Goal: Information Seeking & Learning: Learn about a topic

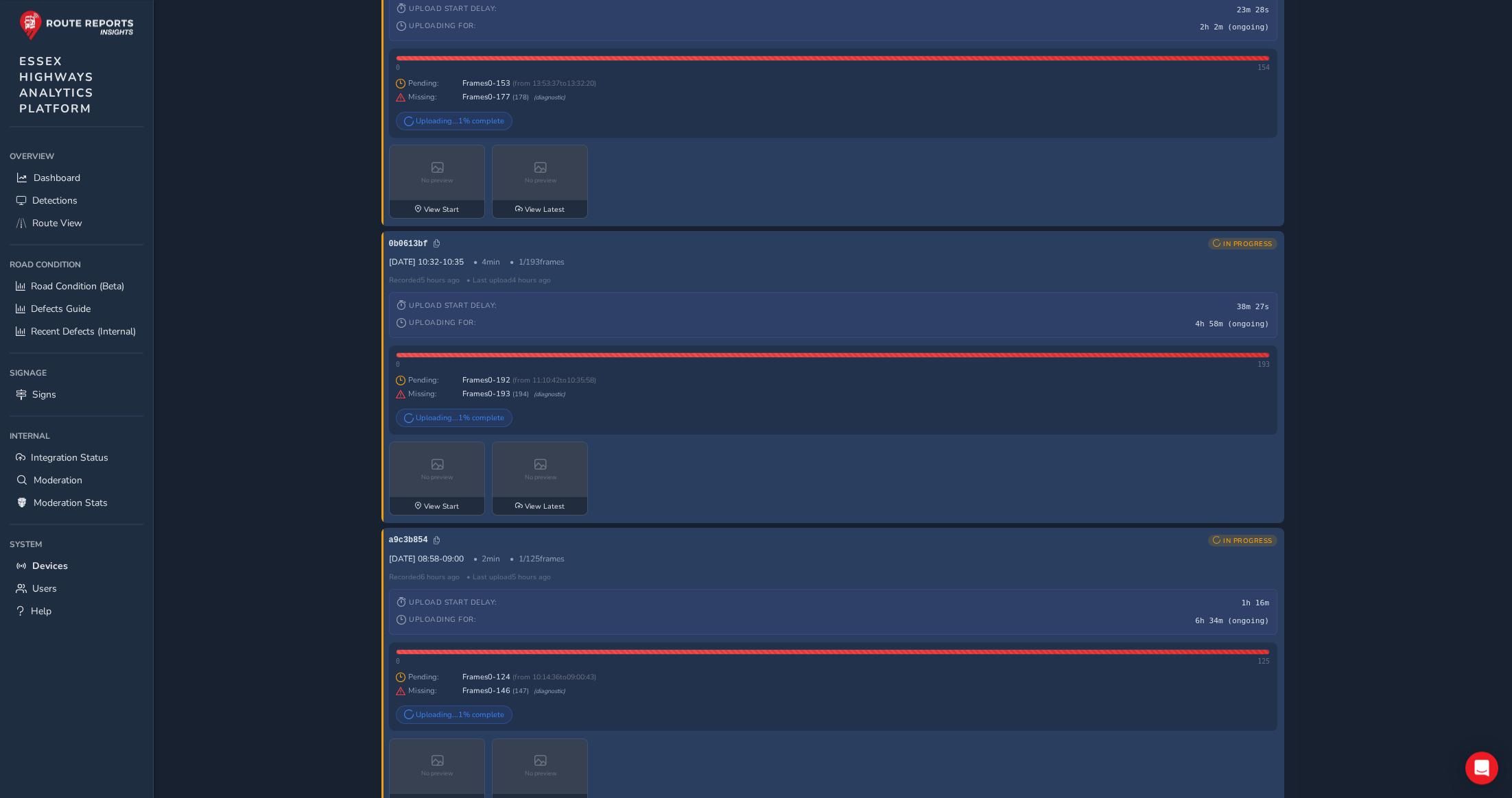
scroll to position [420, 0]
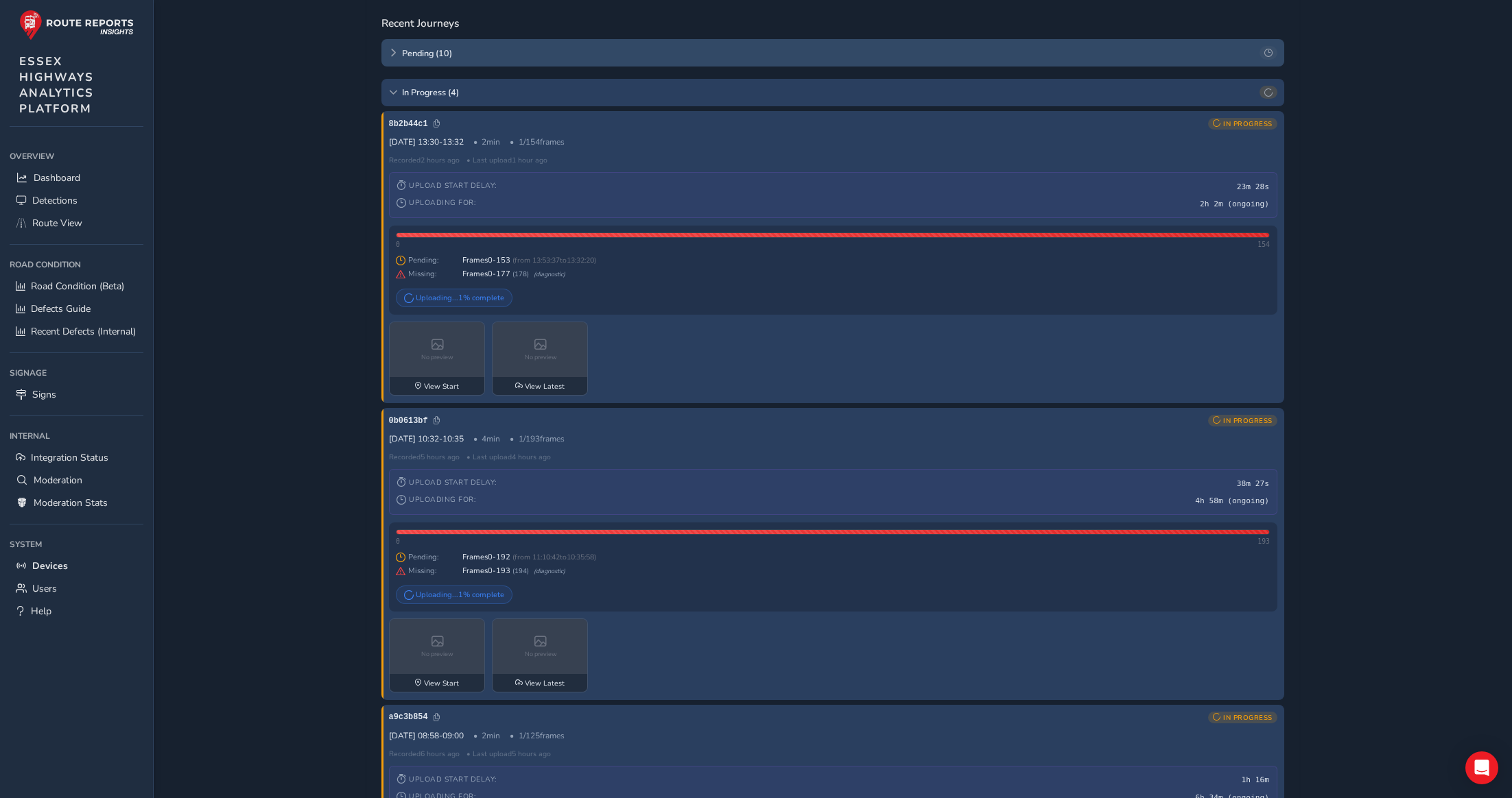
click at [391, 54] on icon at bounding box center [394, 53] width 9 height 9
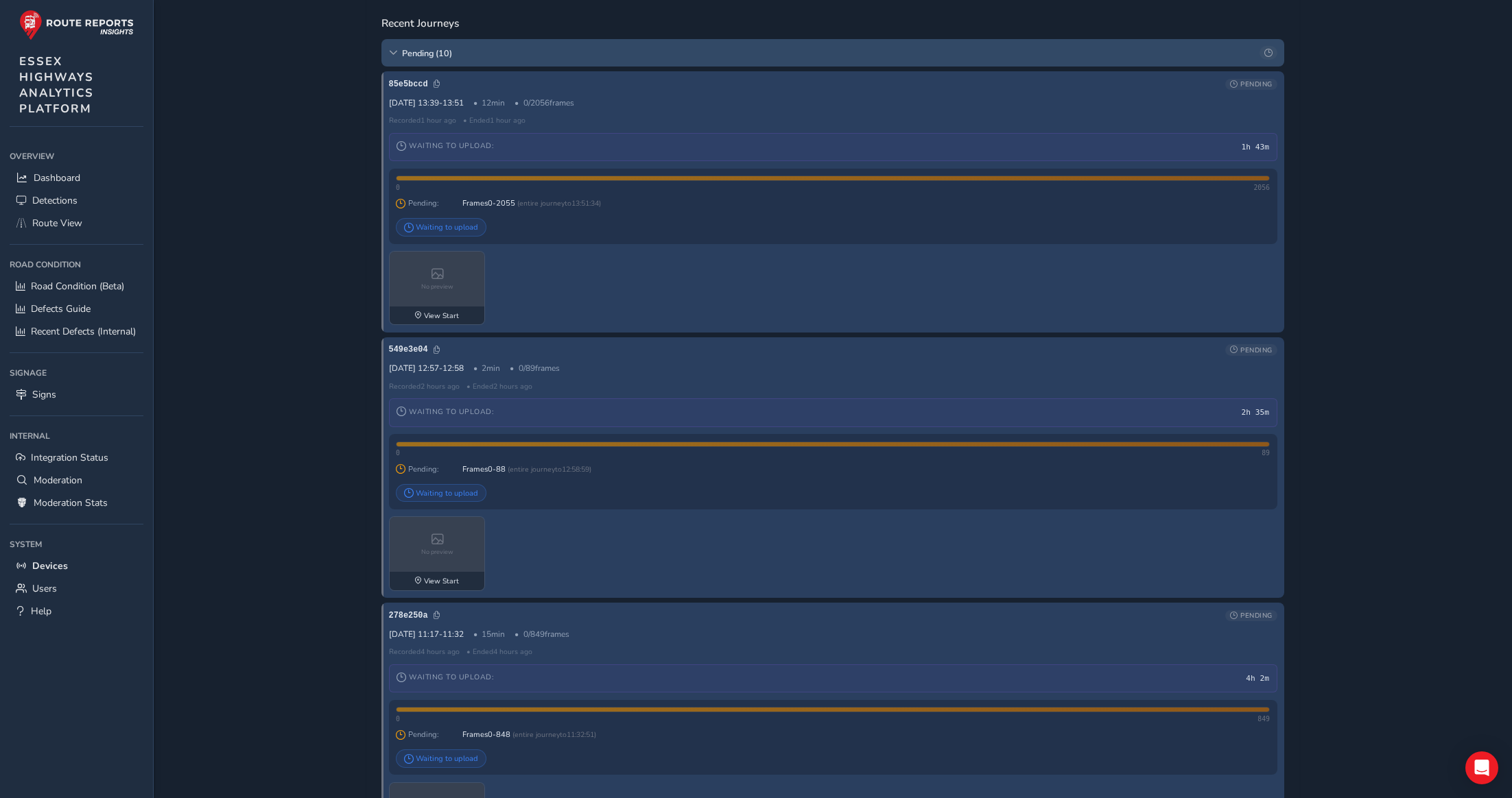
click at [391, 54] on icon at bounding box center [394, 53] width 9 height 9
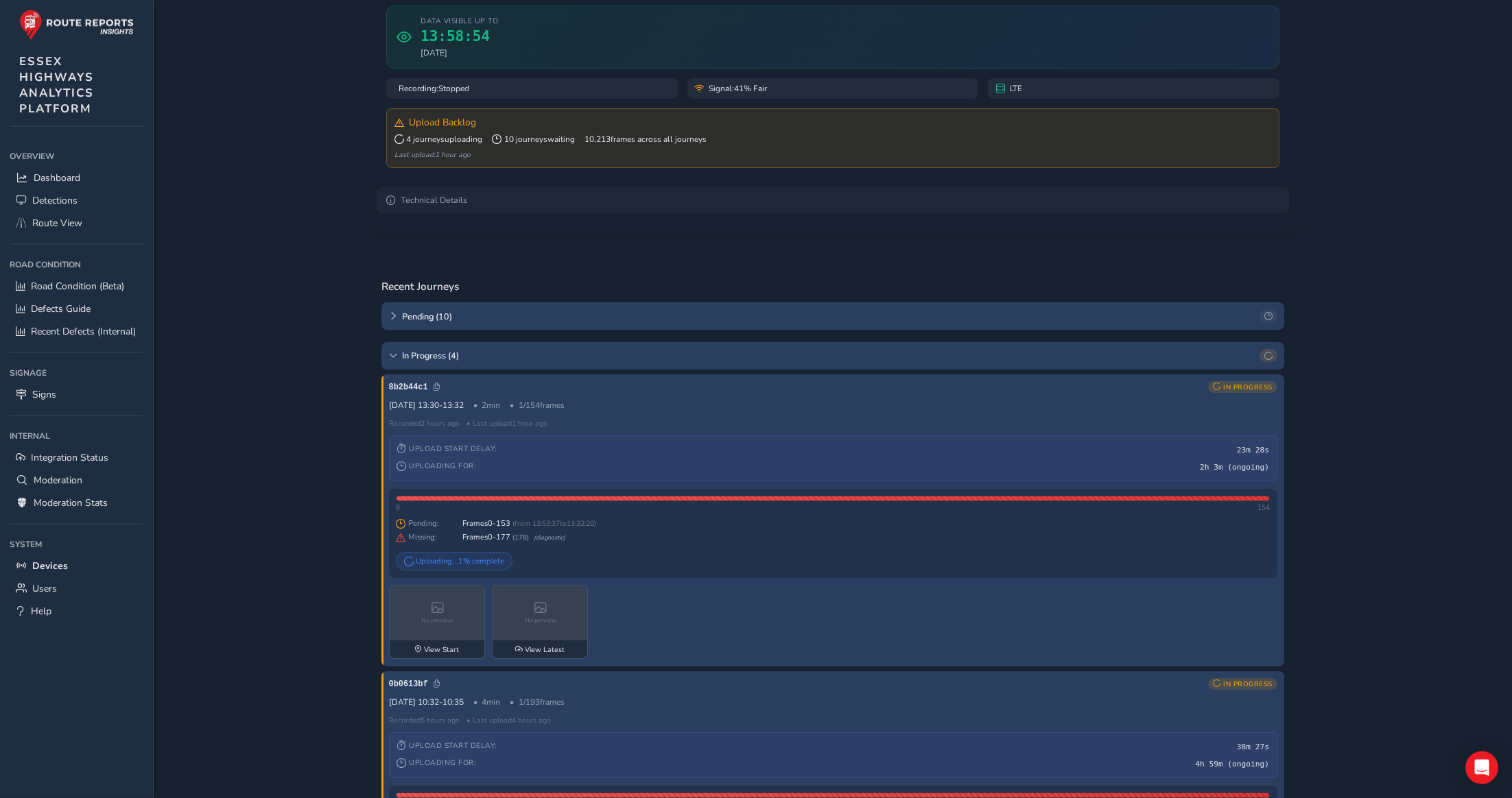
scroll to position [70, 0]
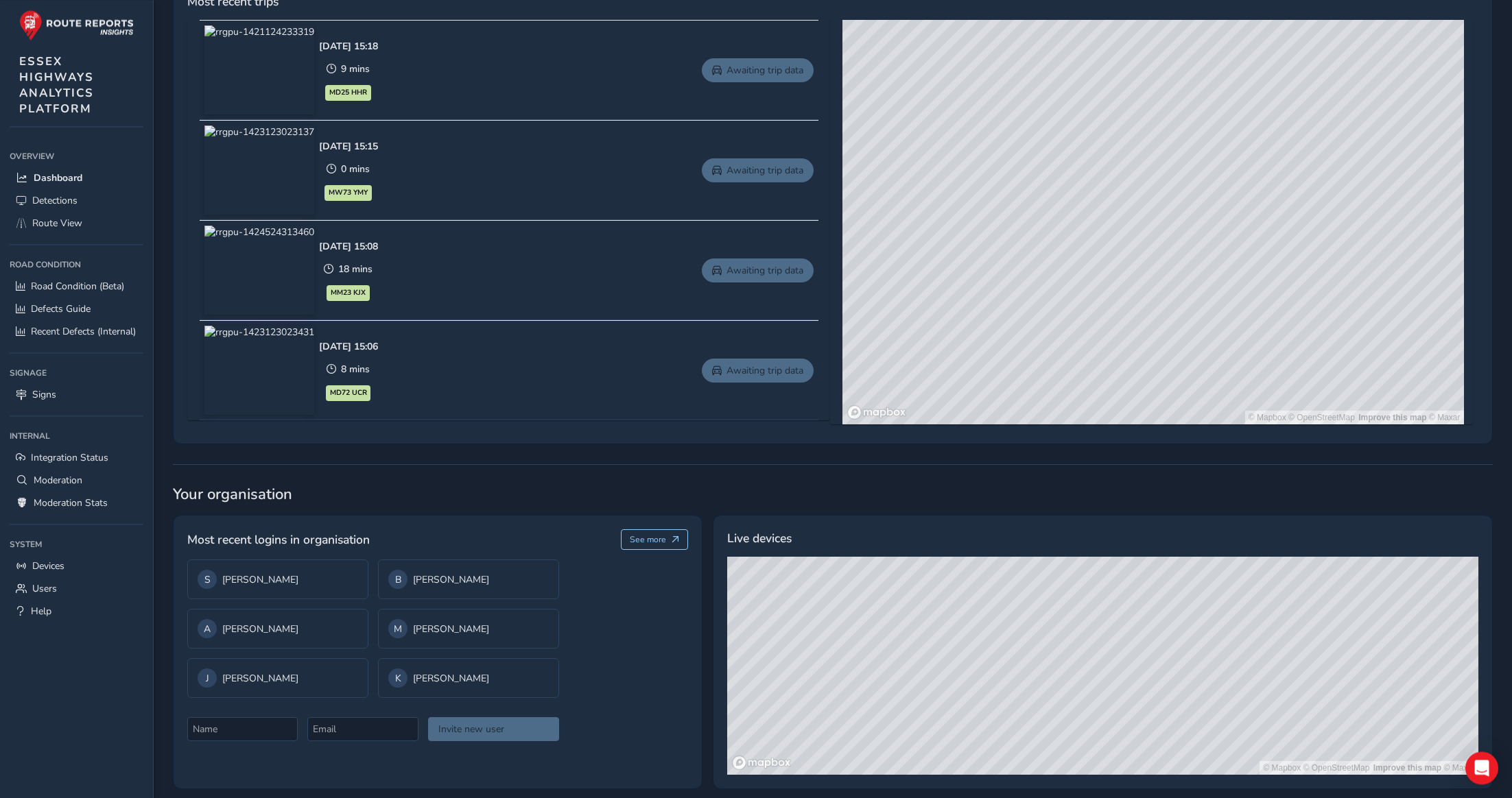
scroll to position [661, 0]
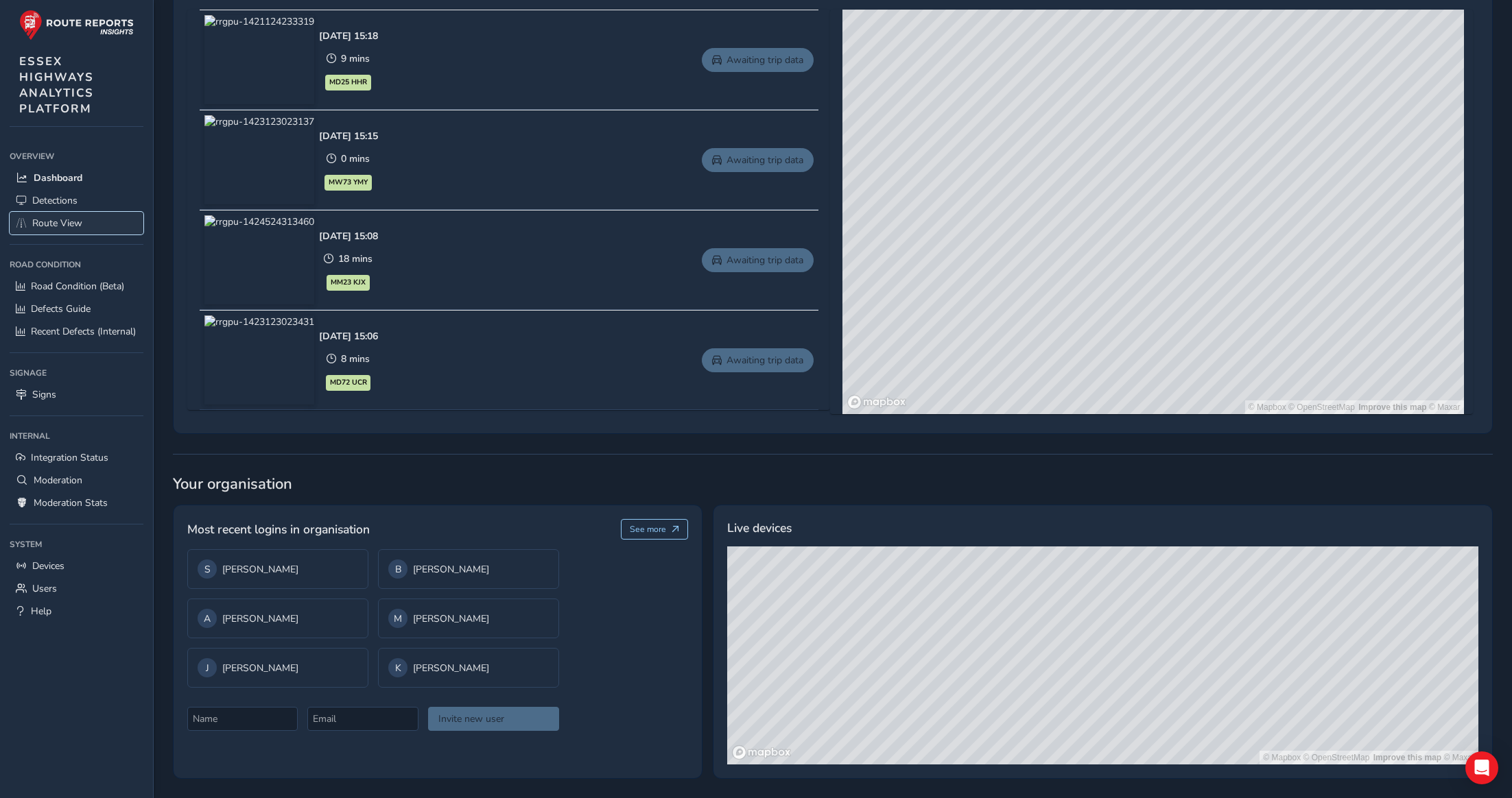
click at [45, 226] on span "Route View" at bounding box center [57, 222] width 50 height 13
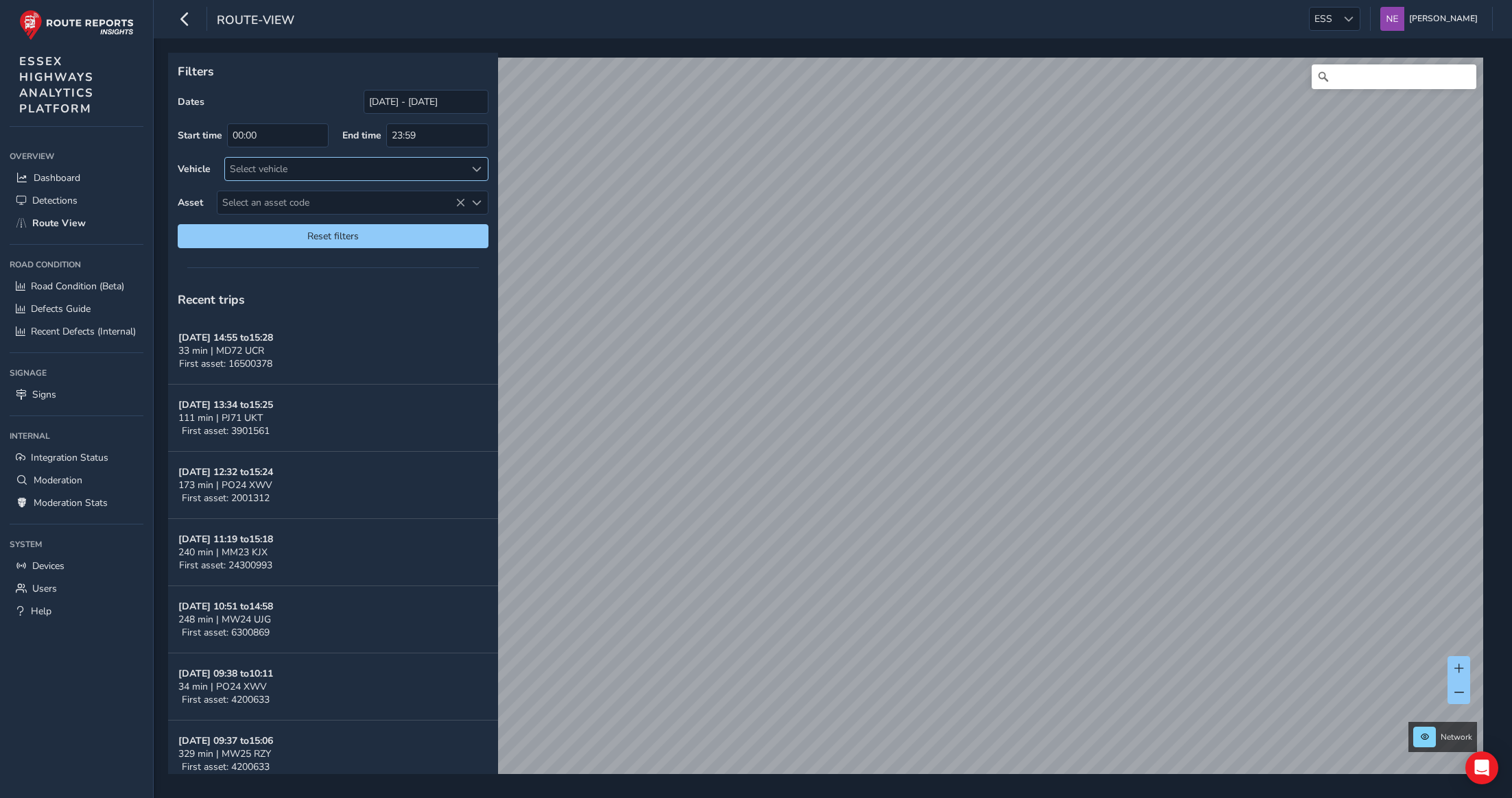
click at [320, 166] on div "Select vehicle" at bounding box center [345, 169] width 240 height 23
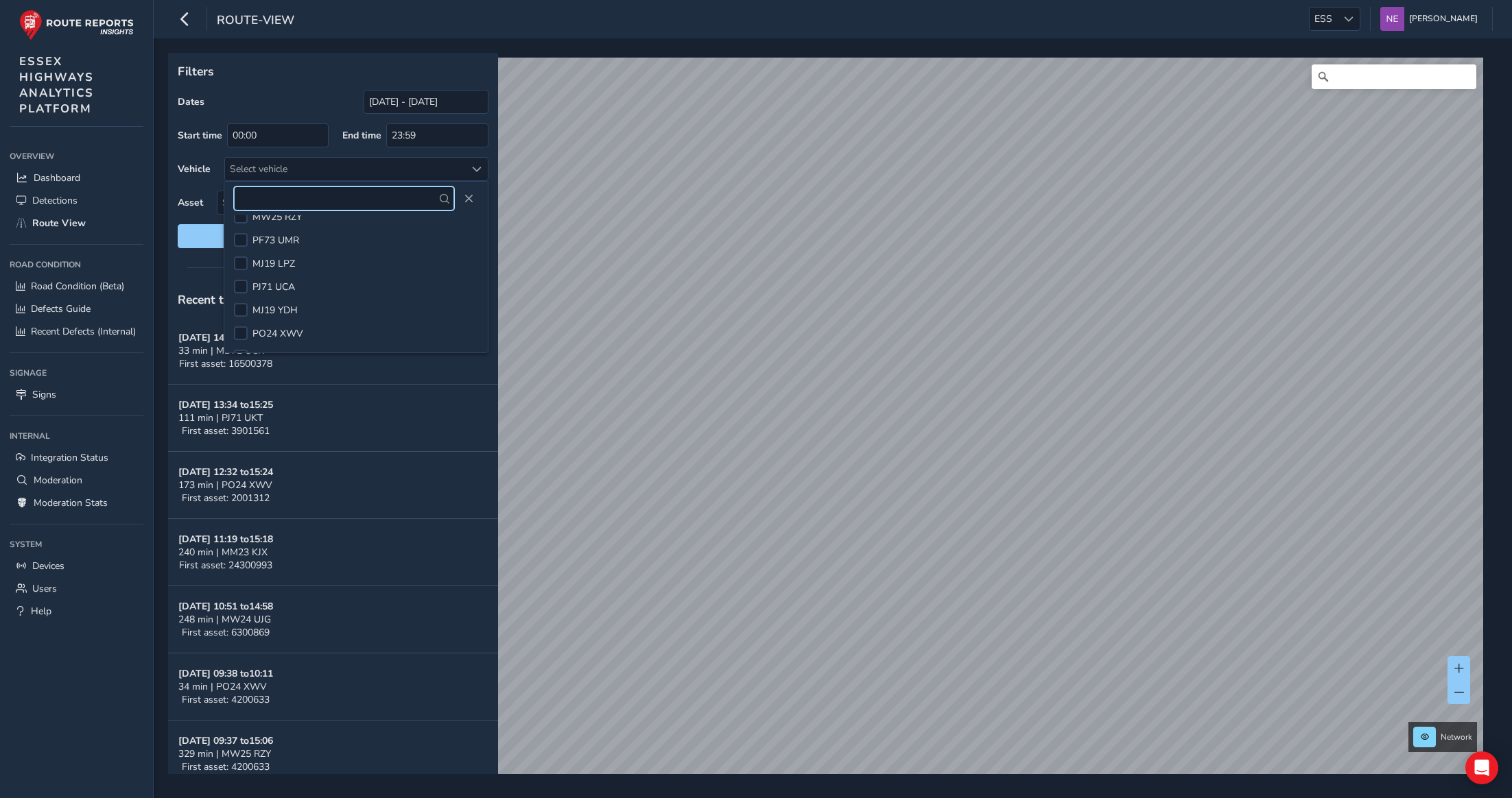
scroll to position [234, 0]
click at [281, 278] on span "MJ19 YDH" at bounding box center [274, 277] width 45 height 13
click at [377, 24] on div "route-view ESS [PERSON_NAME] Colour Scheme: Dark Dim Light Logout" at bounding box center [832, 19] width 1359 height 38
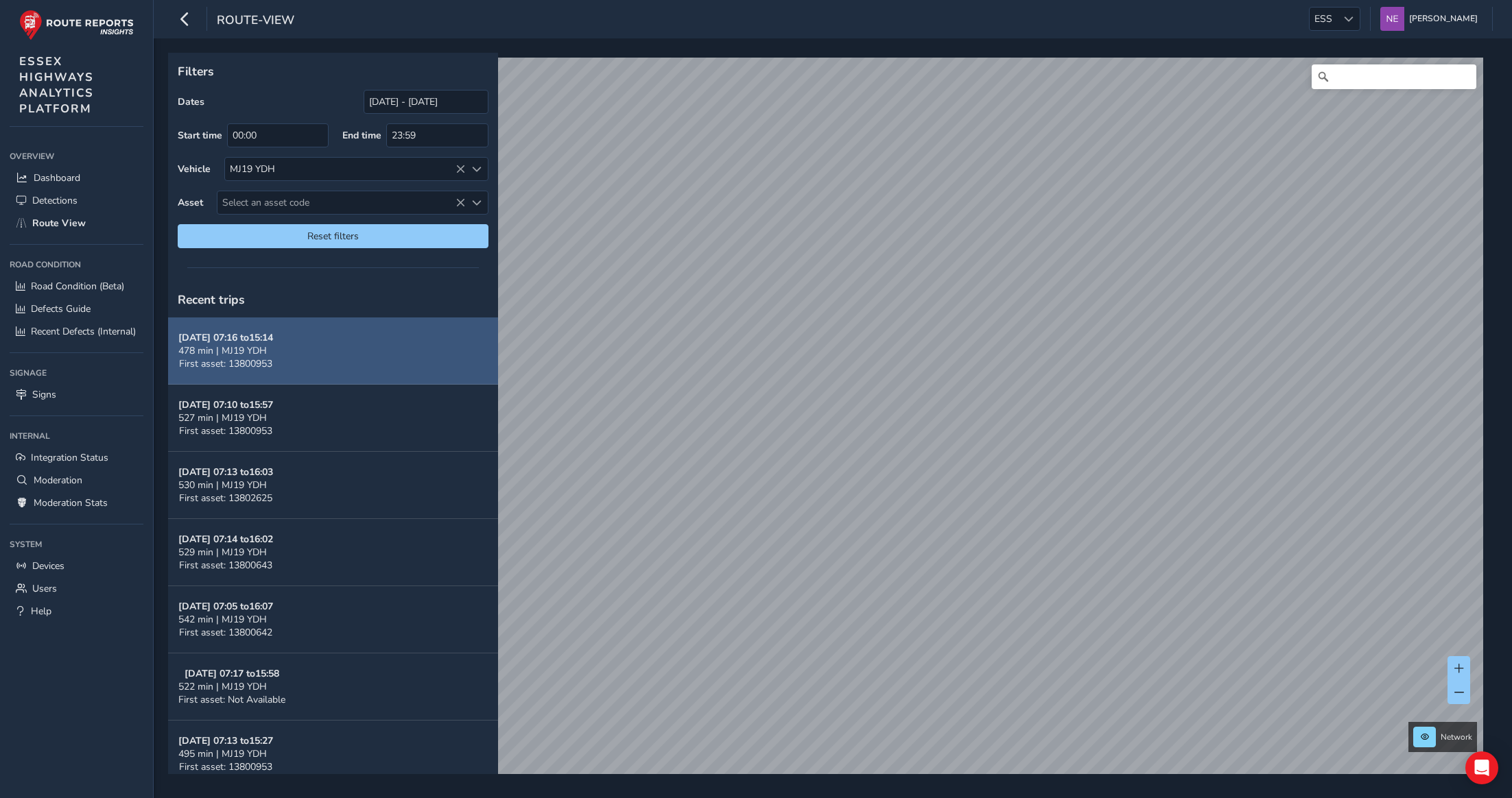
click at [233, 353] on span "478 min | MJ19 YDH" at bounding box center [222, 350] width 89 height 13
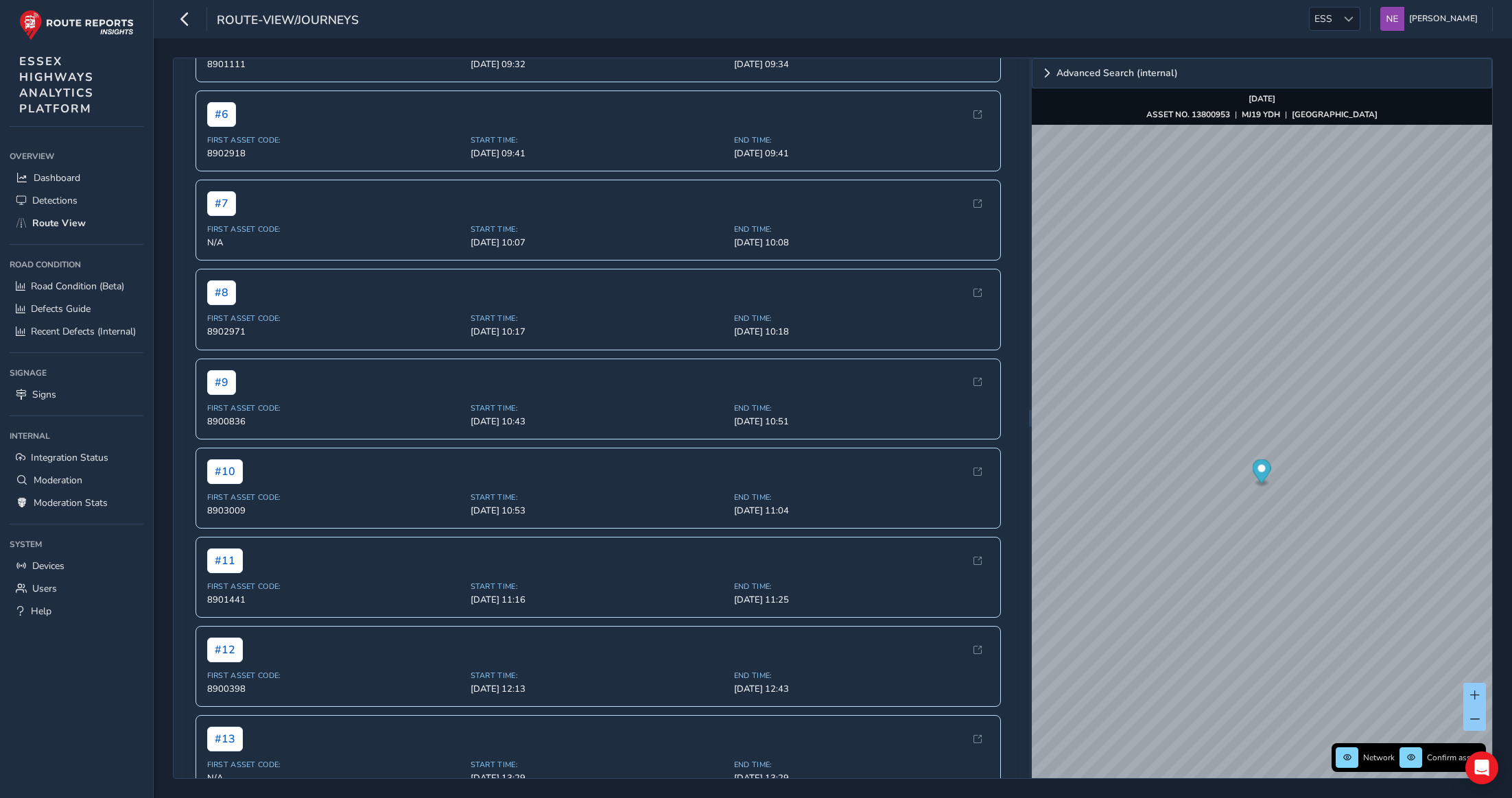
scroll to position [626, 0]
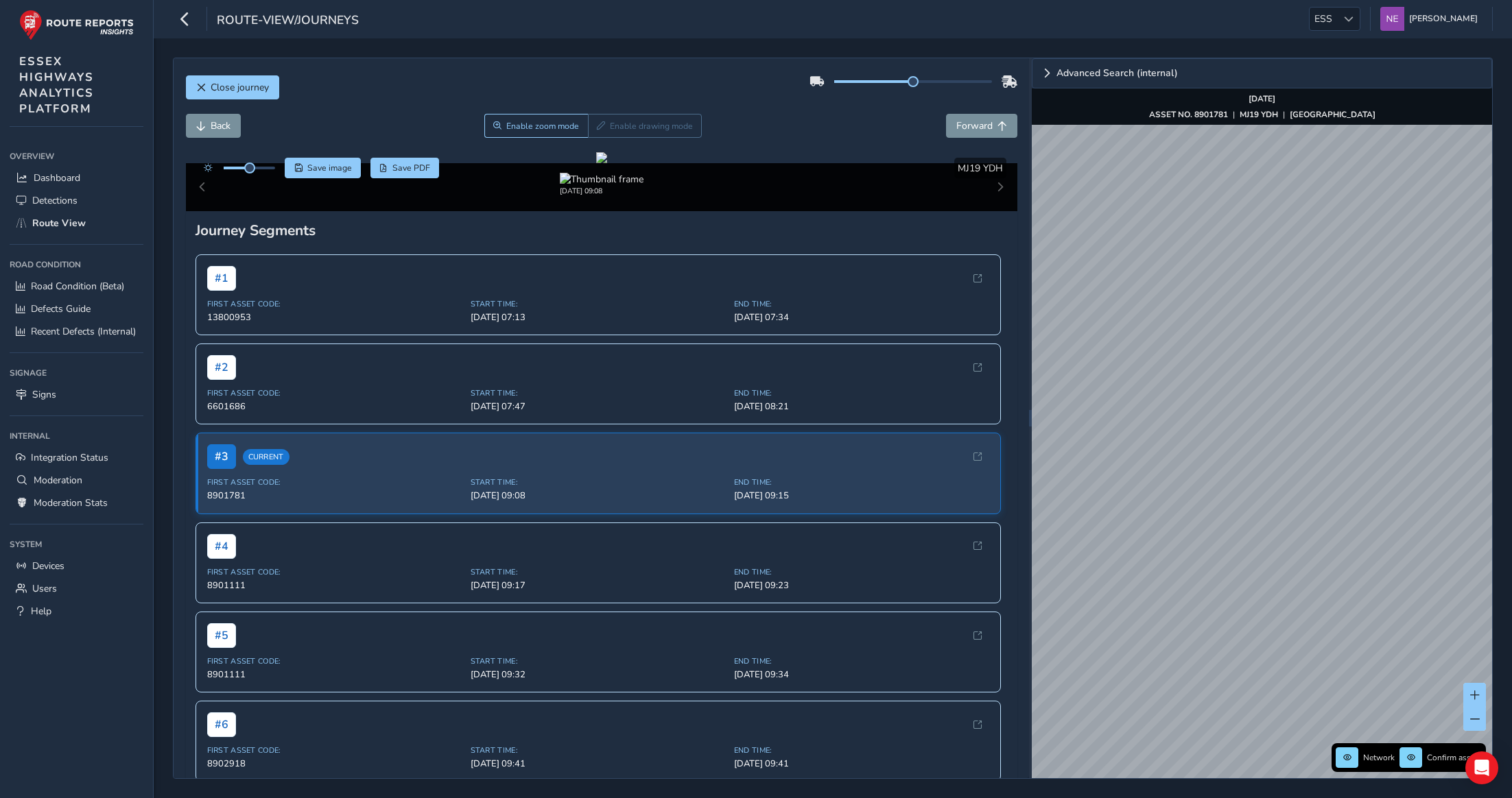
click at [1509, 358] on div "Close journey Back Enable zoom mode Enable drawing mode Forward Click and Drag …" at bounding box center [832, 418] width 1359 height 760
click at [1508, 302] on div "Close journey Back Enable zoom mode Enable drawing mode Forward Click and Drag …" at bounding box center [832, 418] width 1359 height 760
click at [1497, 350] on div "Close journey Back Enable zoom mode Enable drawing mode Forward Click and Drag …" at bounding box center [832, 418] width 1359 height 760
click at [991, 399] on div "Close journey Back Enable zoom mode Enable drawing mode Forward Click and Drag …" at bounding box center [833, 418] width 1320 height 721
click at [1193, 358] on div "x" at bounding box center [1258, 370] width 137 height 30
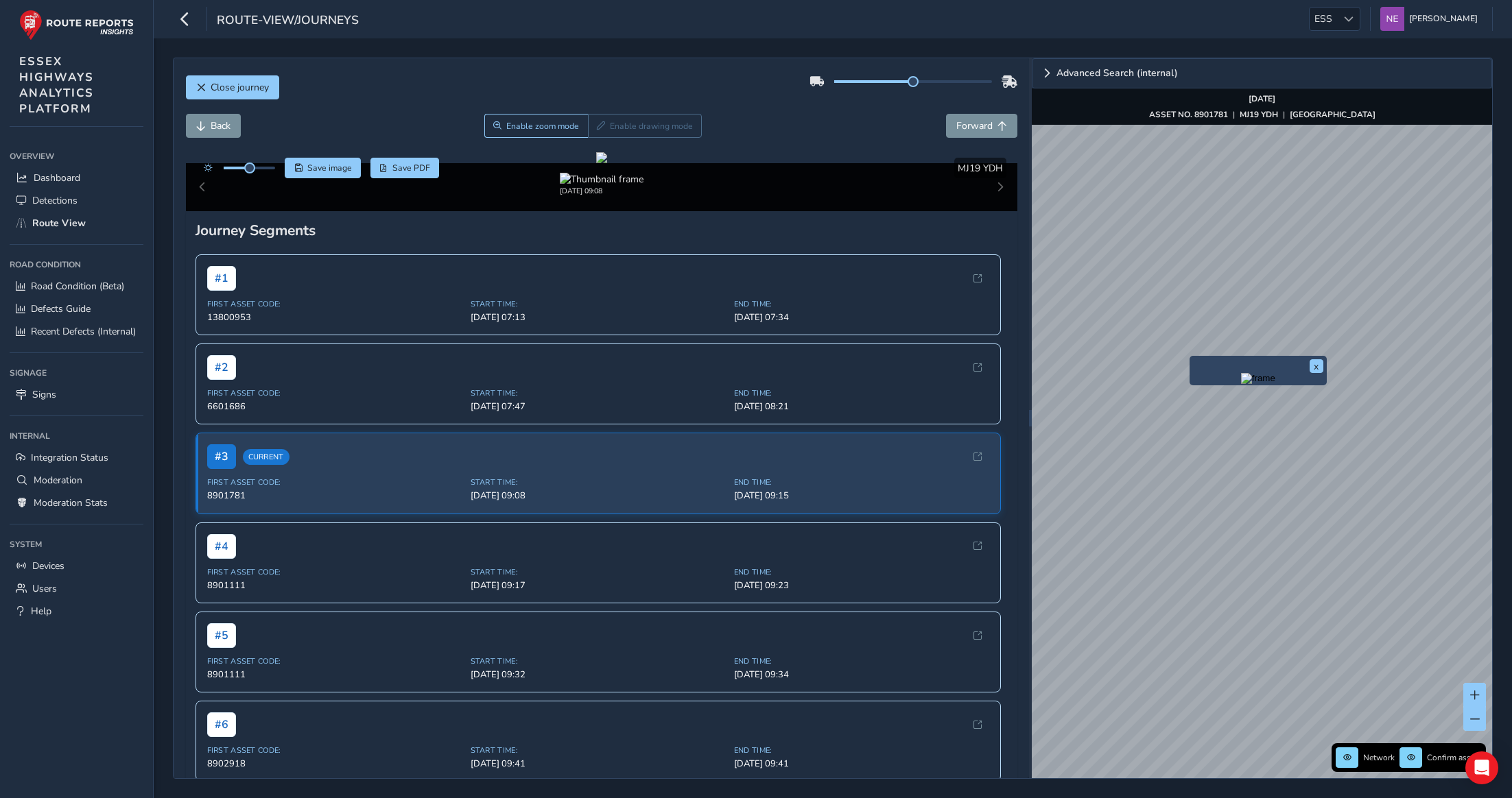
click at [1195, 358] on div "x" at bounding box center [1258, 370] width 137 height 30
click at [1190, 358] on div "x" at bounding box center [1258, 370] width 137 height 30
click at [1281, 382] on img "Preview frame" at bounding box center [1298, 376] width 34 height 11
click at [1190, 412] on div "x Available inspection trips: [GEOGRAPHIC_DATA][DATE] 09:15" at bounding box center [1257, 437] width 137 height 55
click at [1218, 439] on div "Available inspection trips: [GEOGRAPHIC_DATA][DATE] 09:15" at bounding box center [1257, 445] width 130 height 36
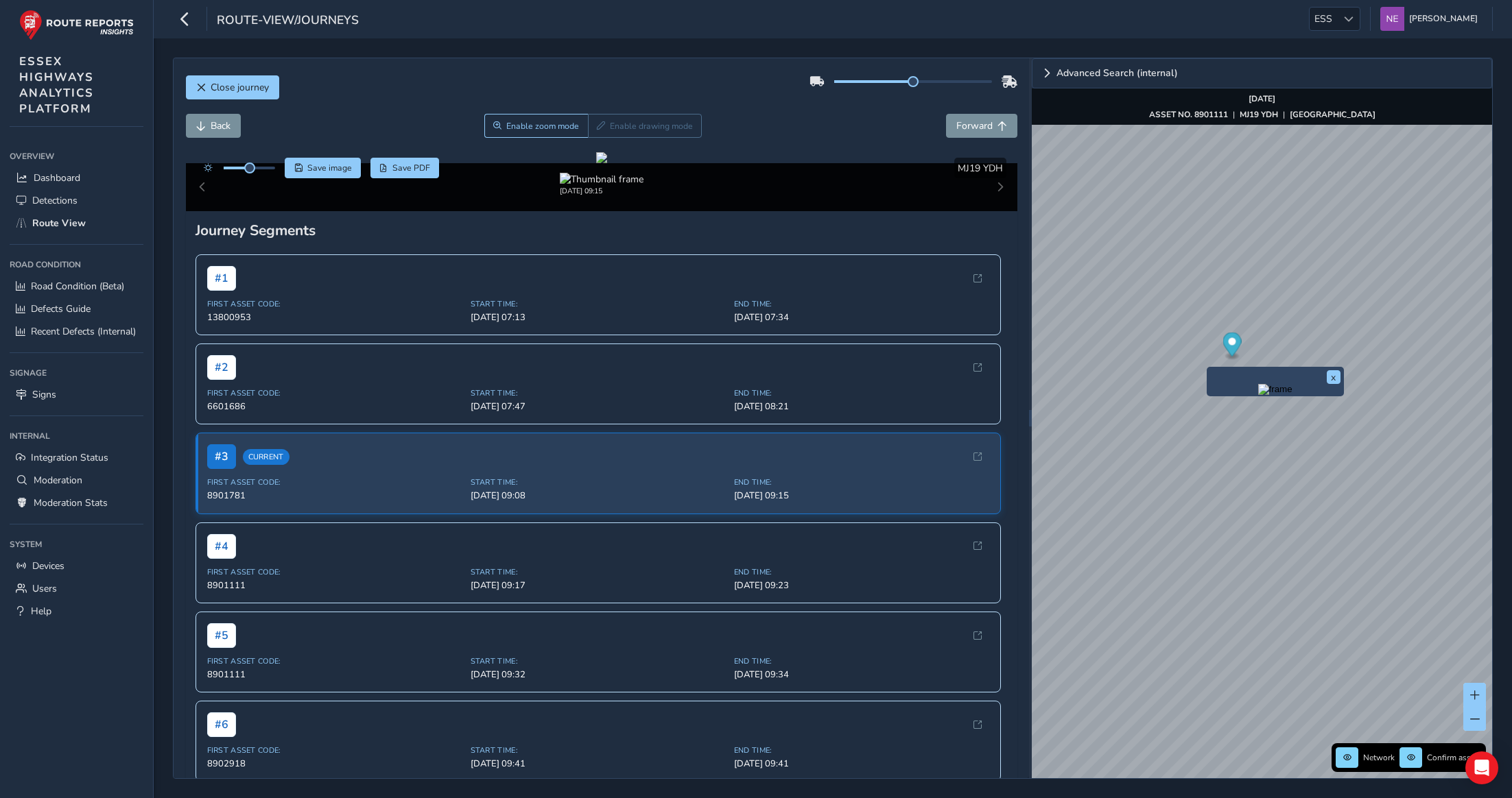
click at [1258, 395] on img "Preview frame" at bounding box center [1275, 389] width 34 height 11
click at [1166, 382] on div "x" at bounding box center [1231, 395] width 137 height 30
click at [1110, 408] on div "x" at bounding box center [1176, 422] width 137 height 30
click at [1159, 434] on img "Preview frame" at bounding box center [1176, 430] width 34 height 11
click at [1233, 452] on img "Preview frame" at bounding box center [1250, 446] width 34 height 11
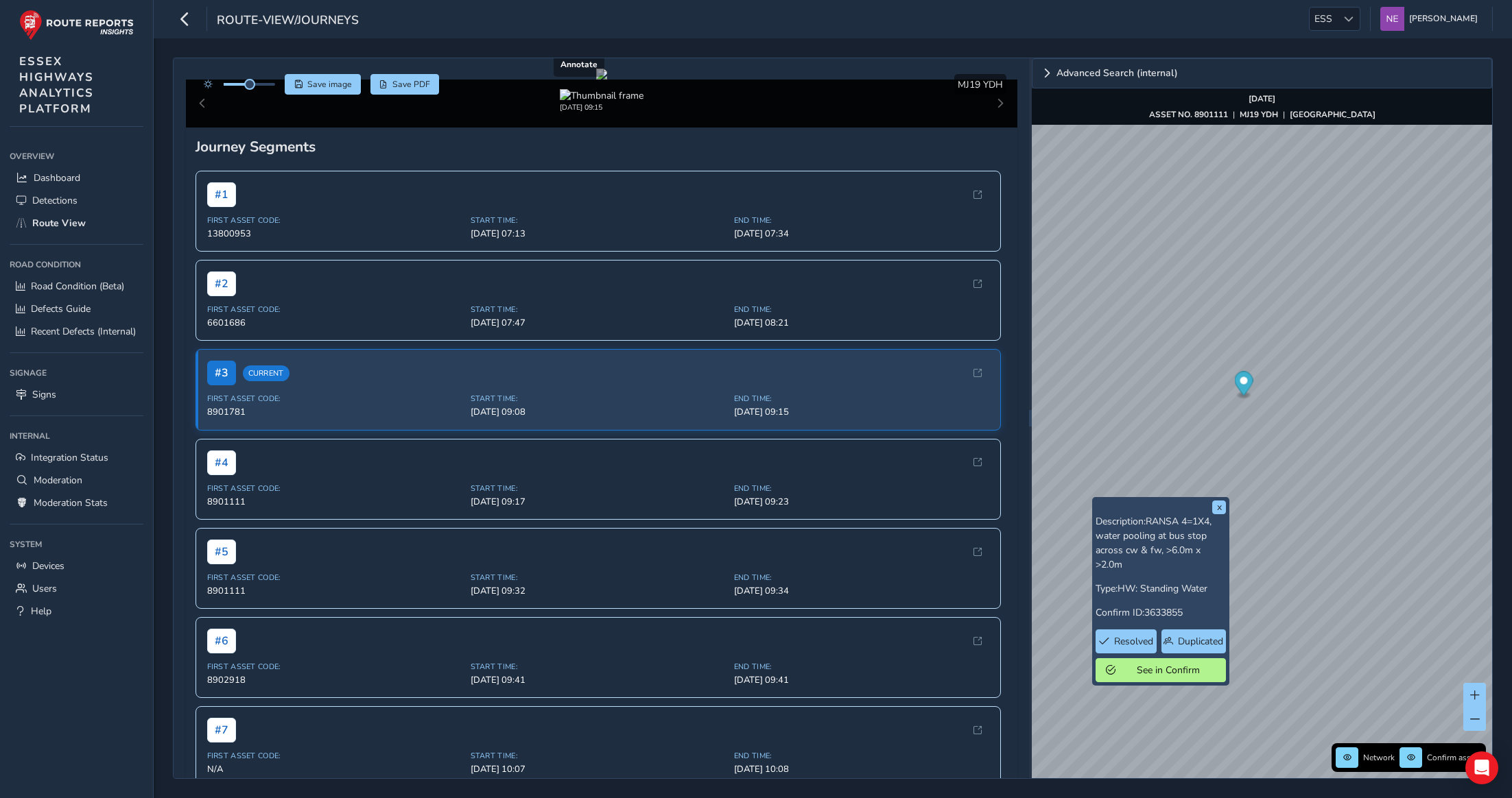
scroll to position [157, 0]
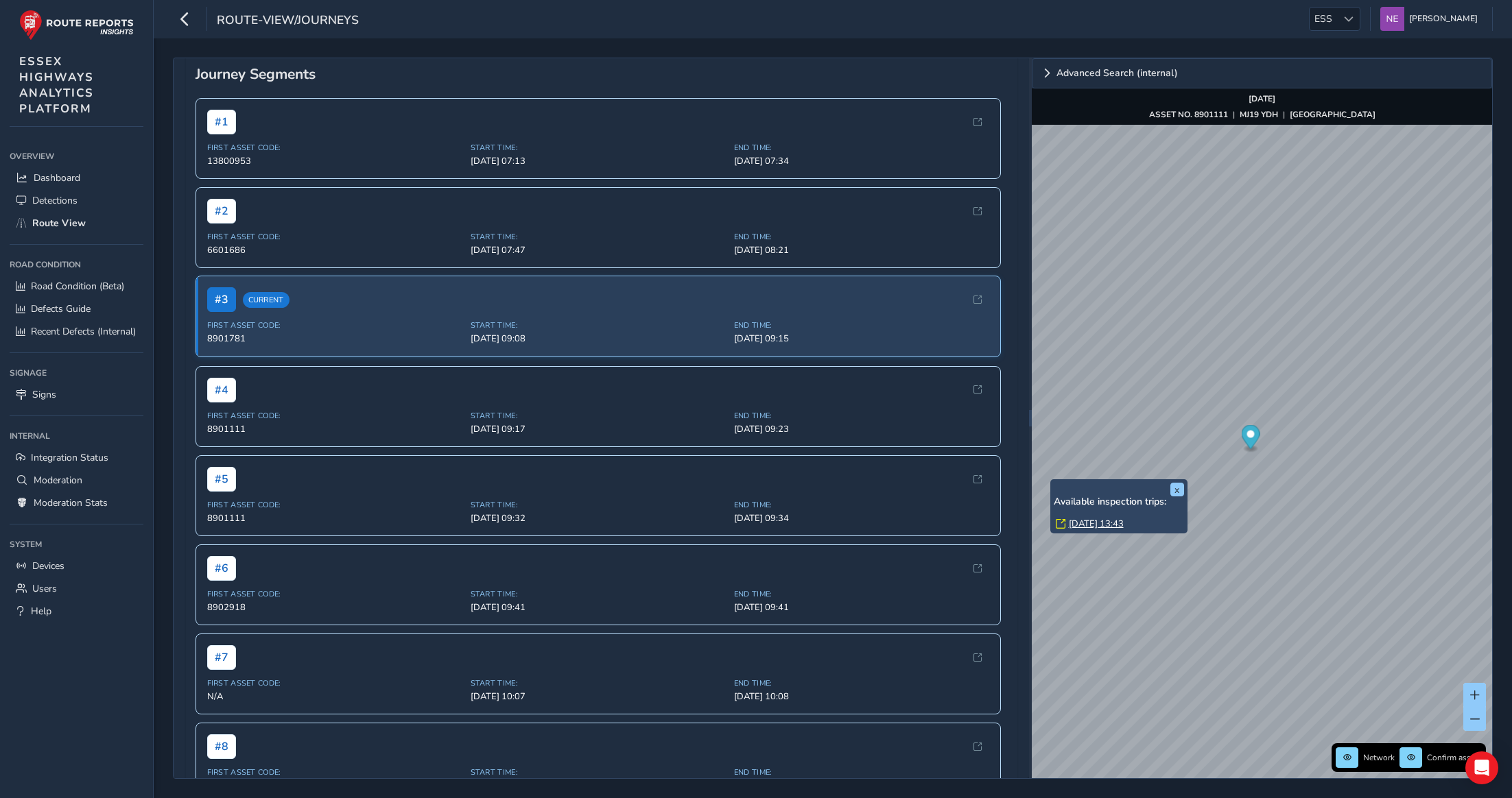
scroll to position [391, 0]
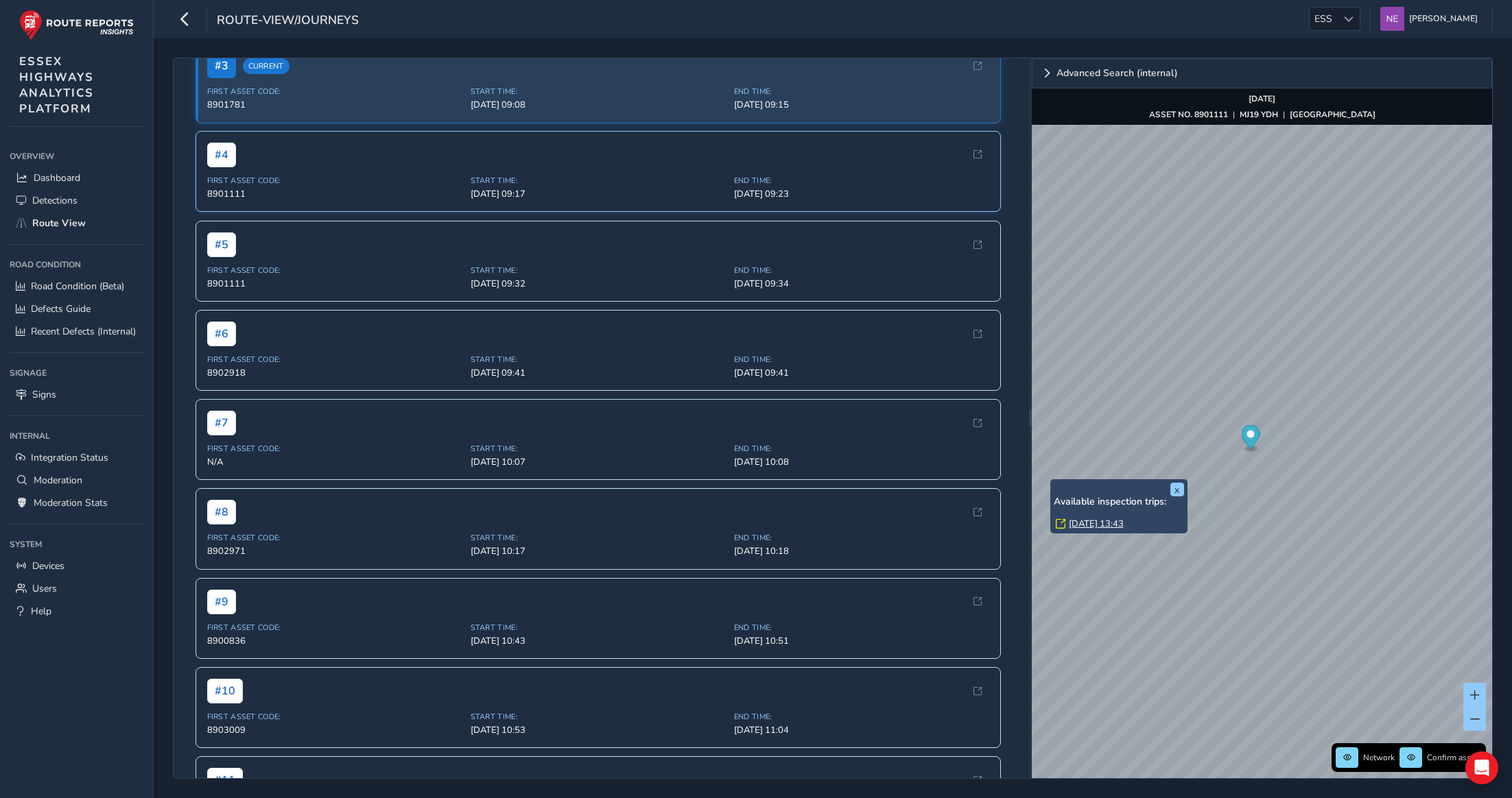
click at [365, 186] on span "First Asset Code:" at bounding box center [335, 181] width 256 height 10
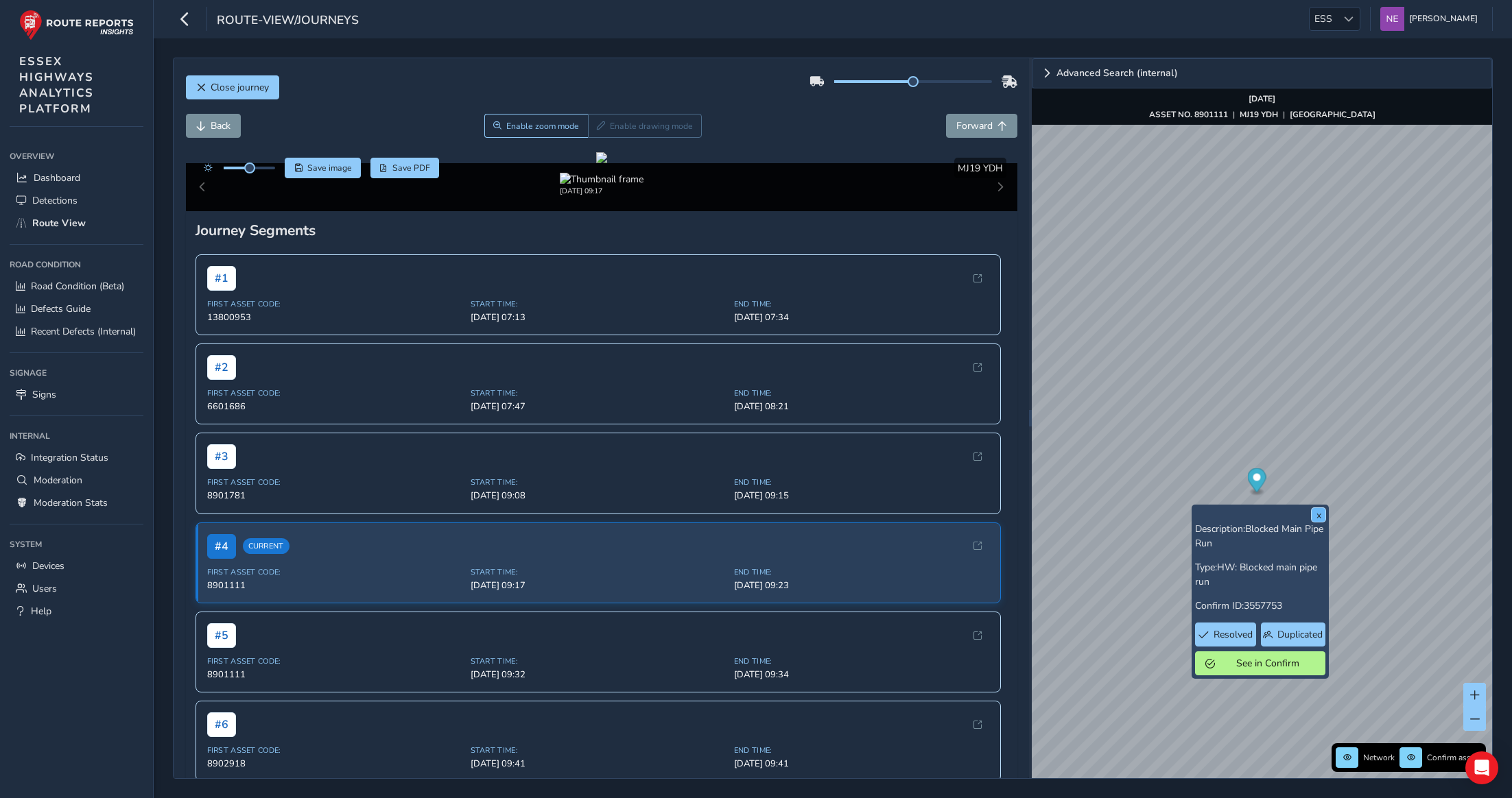
click at [1317, 516] on button "x" at bounding box center [1319, 515] width 14 height 14
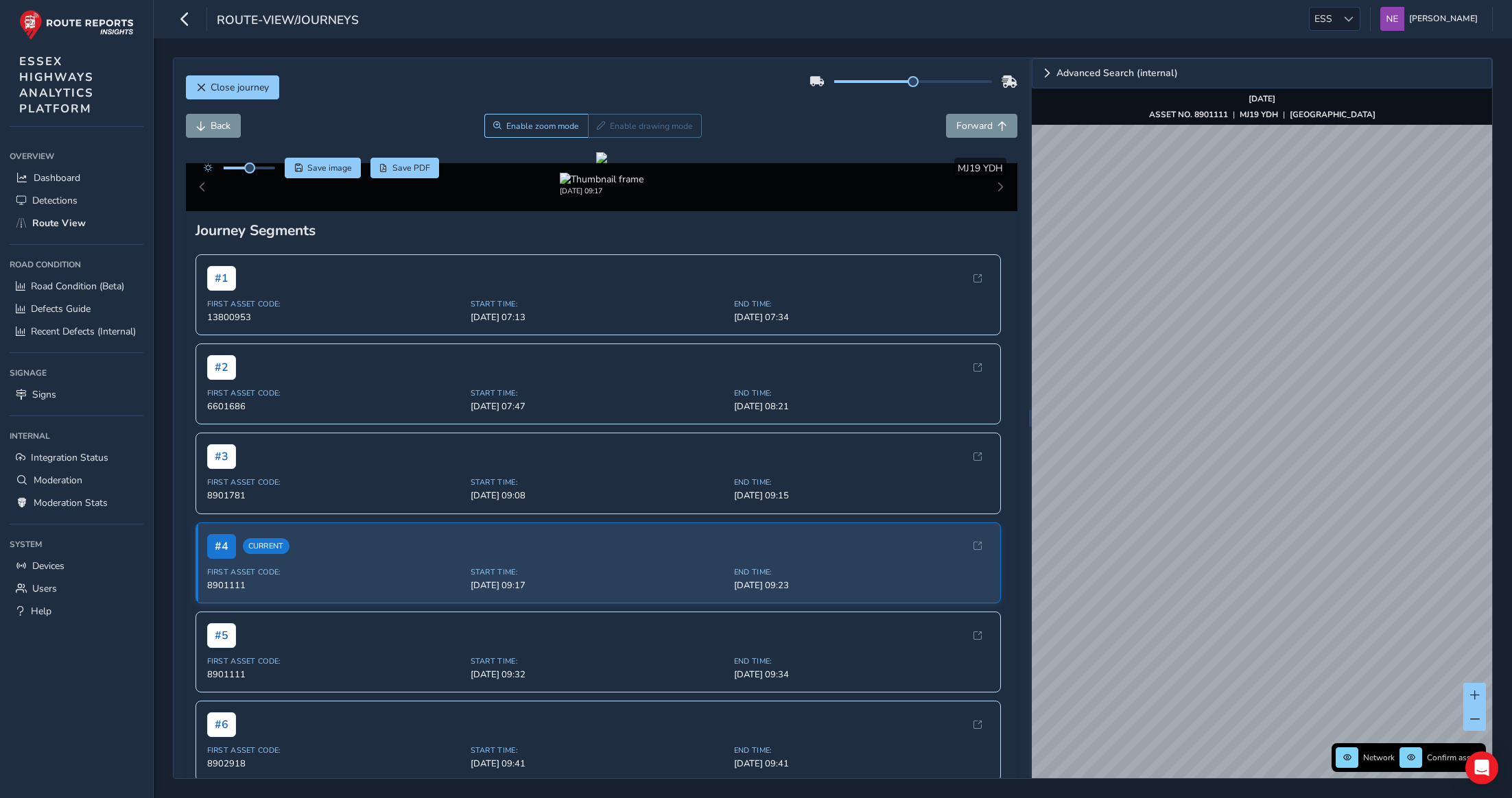
click at [1010, 682] on div "Close journey Back Enable zoom mode Enable drawing mode Forward Click and Drag …" at bounding box center [833, 418] width 1320 height 721
click at [980, 577] on div "Close journey Back Enable zoom mode Enable drawing mode Forward Click and Drag …" at bounding box center [833, 418] width 1320 height 721
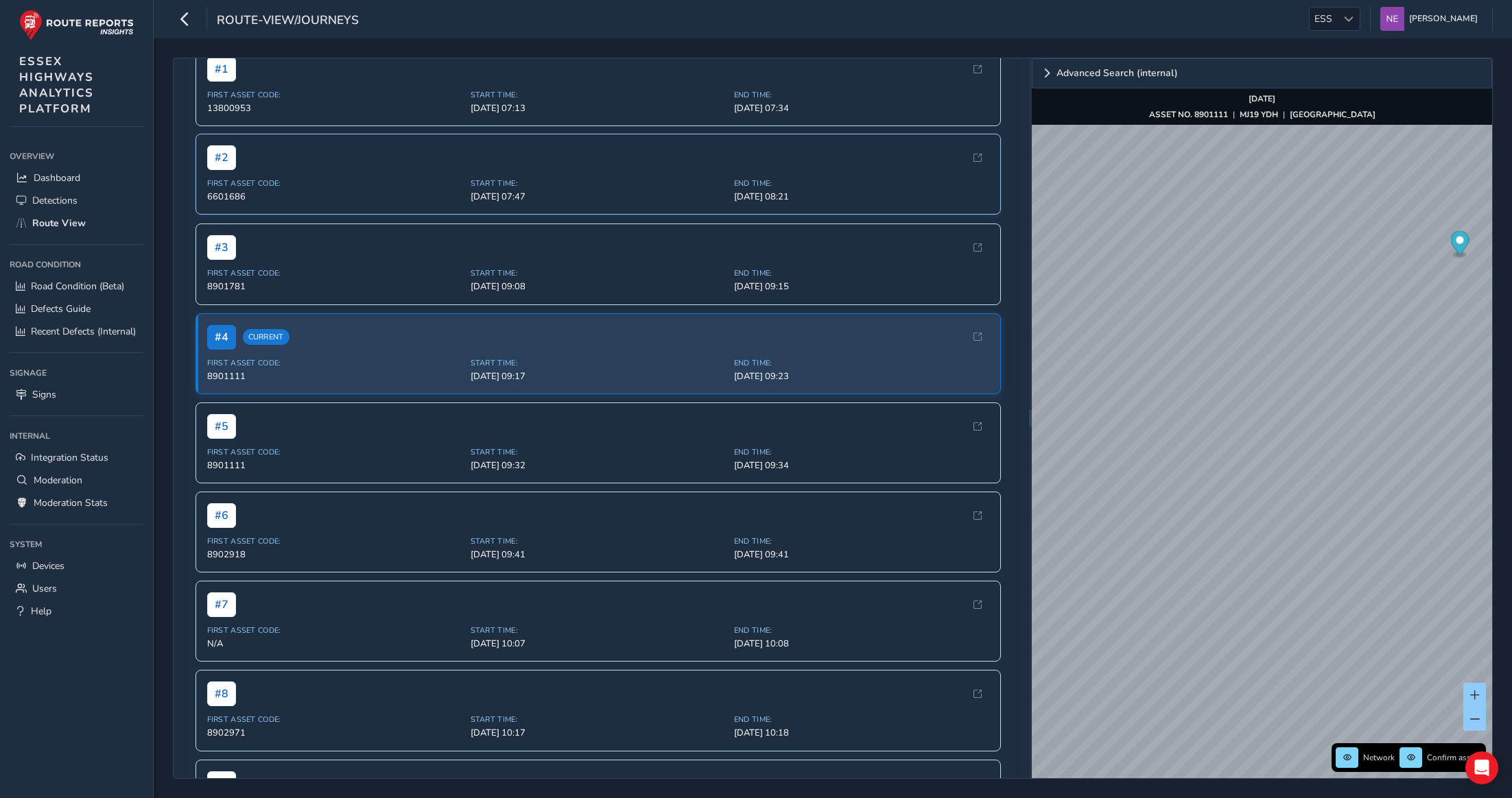
scroll to position [313, 0]
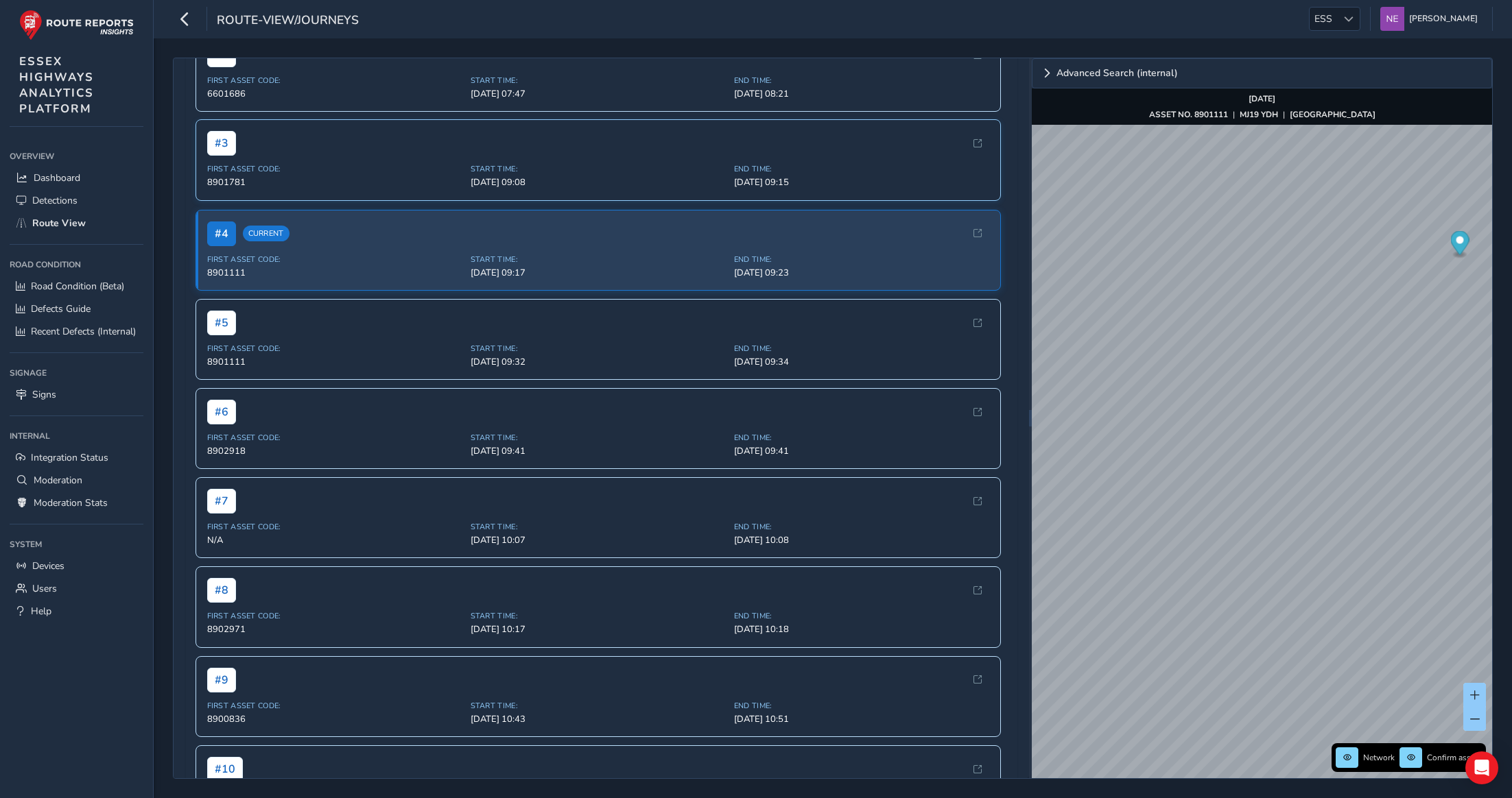
click at [597, 156] on div "# 3" at bounding box center [598, 143] width 782 height 25
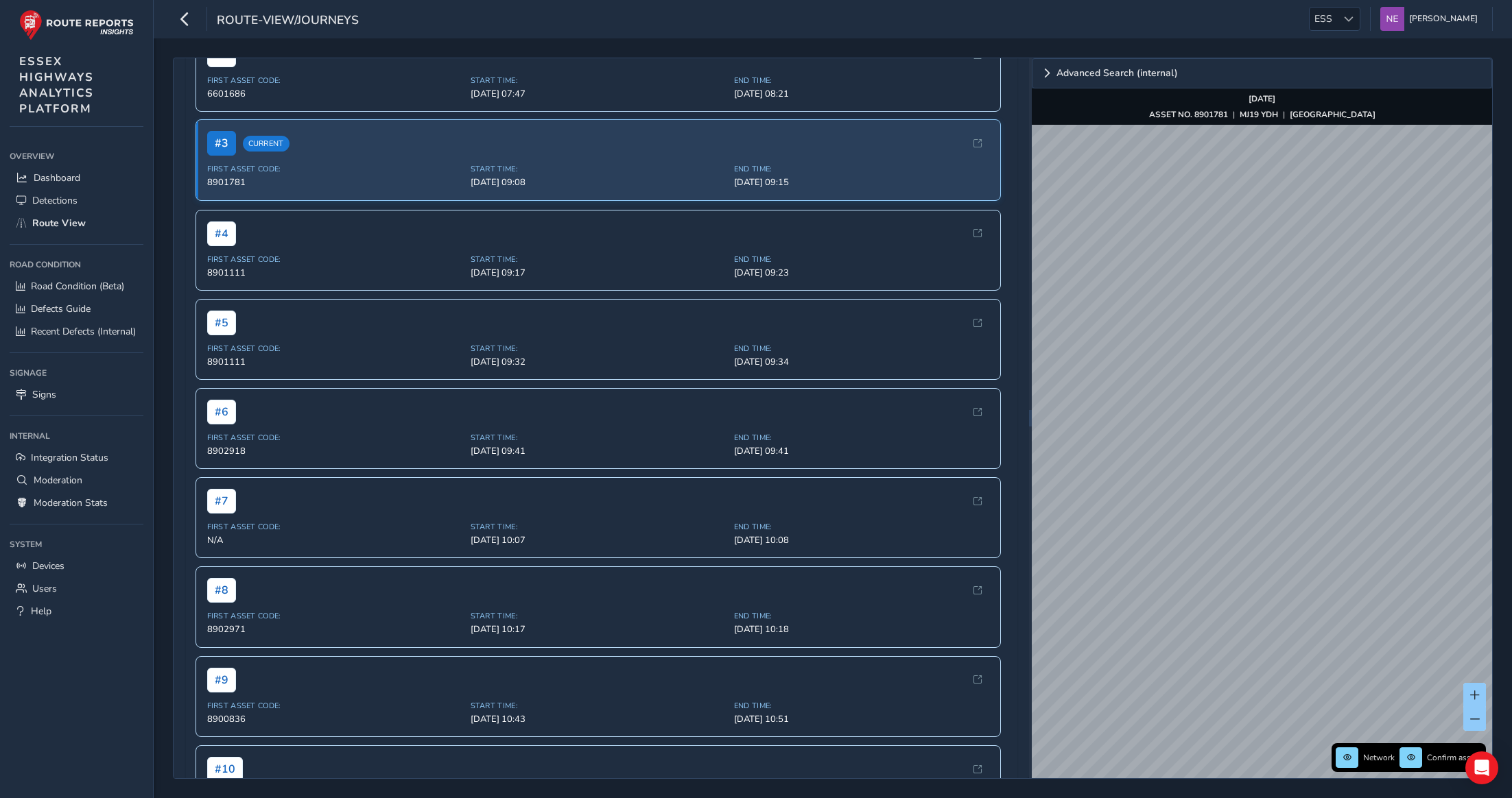
click at [1000, 636] on div "Close journey Back Enable zoom mode Enable drawing mode Forward Click and Drag …" at bounding box center [833, 418] width 1320 height 721
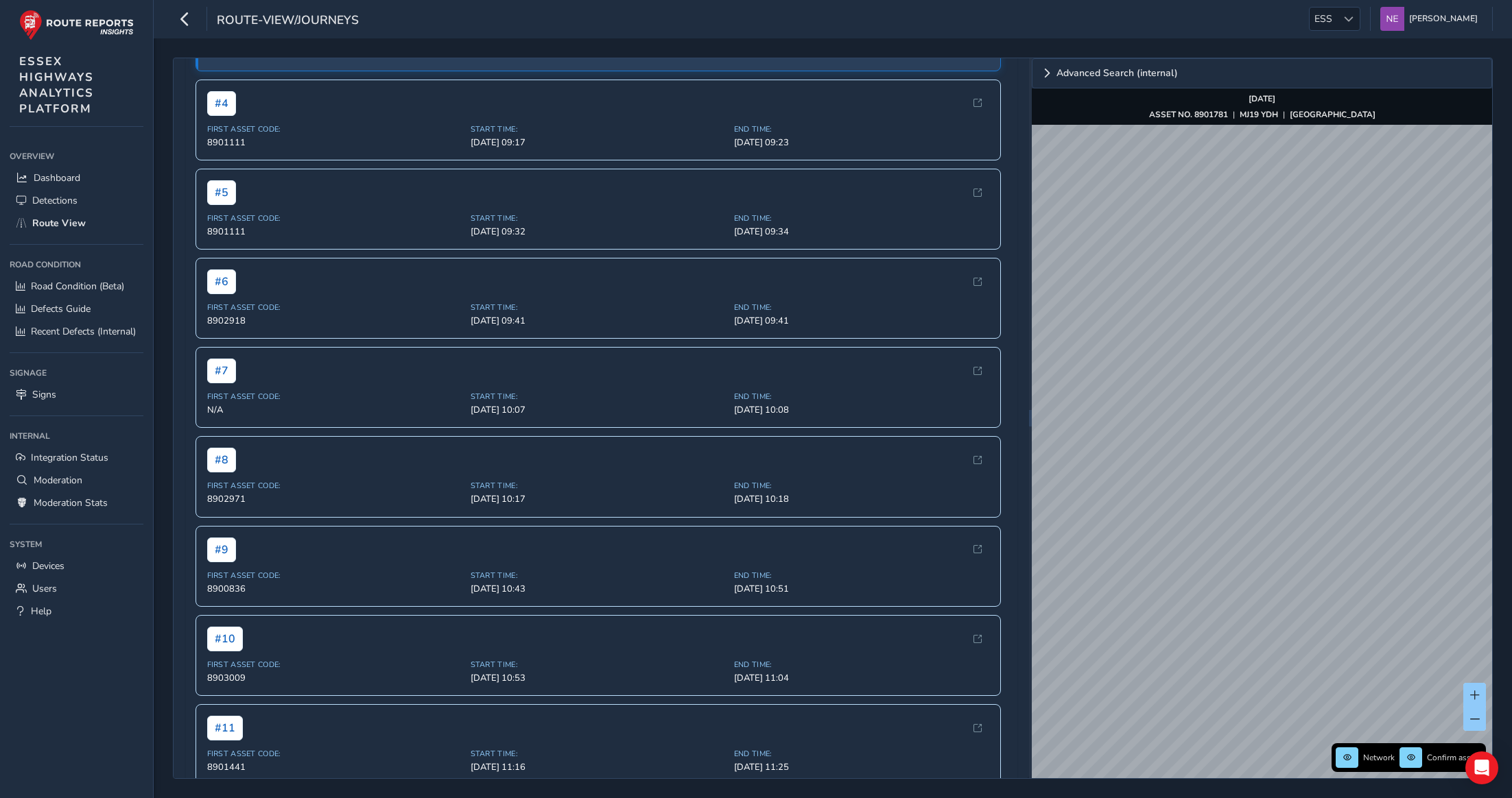
scroll to position [469, 0]
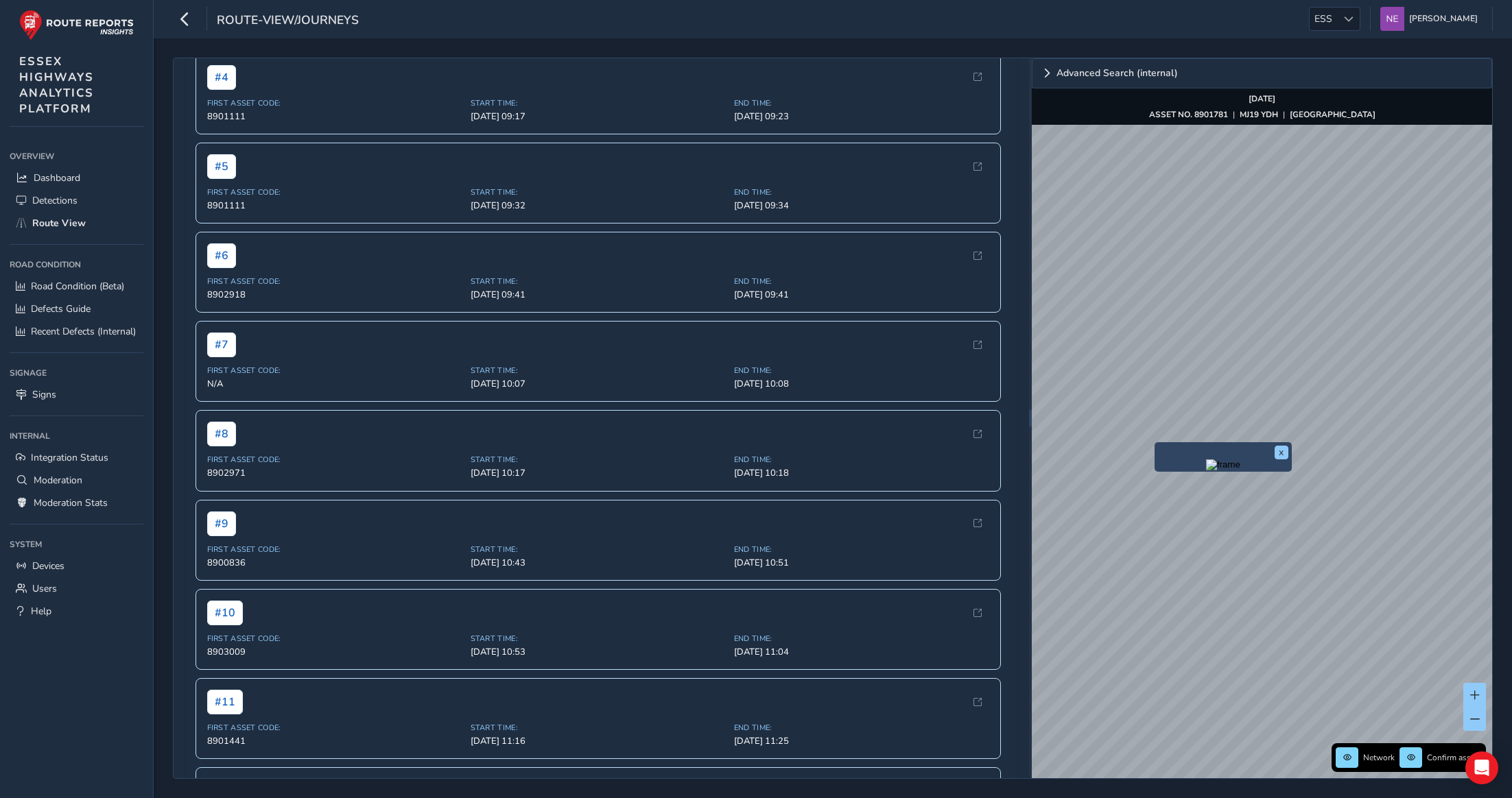
click at [1158, 443] on div "x" at bounding box center [1222, 456] width 137 height 30
click at [1206, 470] on img "Preview frame" at bounding box center [1223, 465] width 34 height 11
click at [487, 122] on span "[DATE] 09:17" at bounding box center [598, 116] width 256 height 12
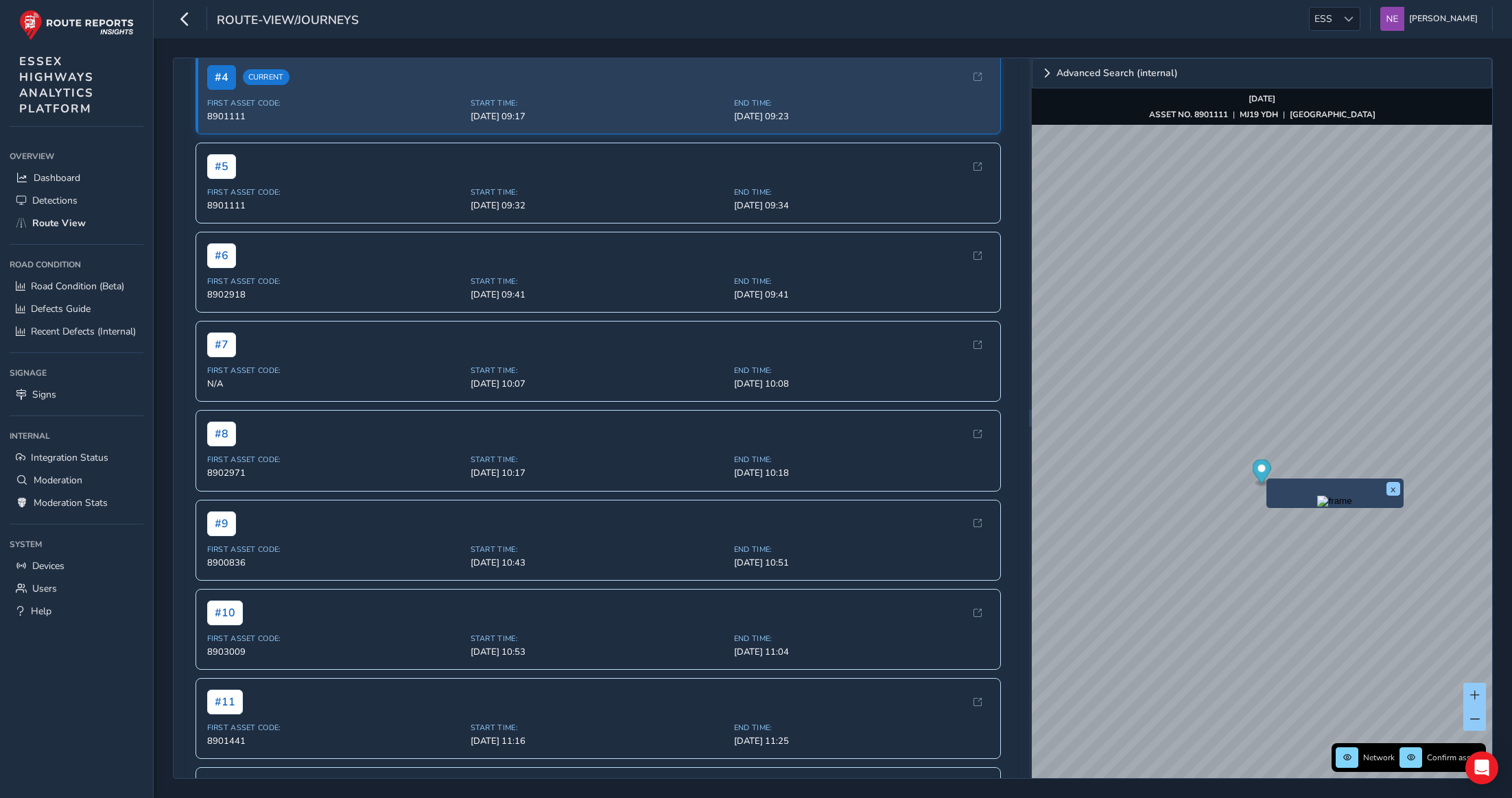
click at [1317, 507] on img "Preview frame" at bounding box center [1334, 501] width 34 height 11
click at [1267, 487] on div "x" at bounding box center [1328, 496] width 130 height 23
click at [1260, 483] on icon "Map marker" at bounding box center [1268, 471] width 19 height 28
click at [1311, 509] on img "Preview frame" at bounding box center [1328, 503] width 34 height 11
click at [531, 223] on div "# 5 First Asset Code: 8901111 Start Time: [DATE] 09:32 End Time: [DATE] 09:34" at bounding box center [599, 182] width 806 height 81
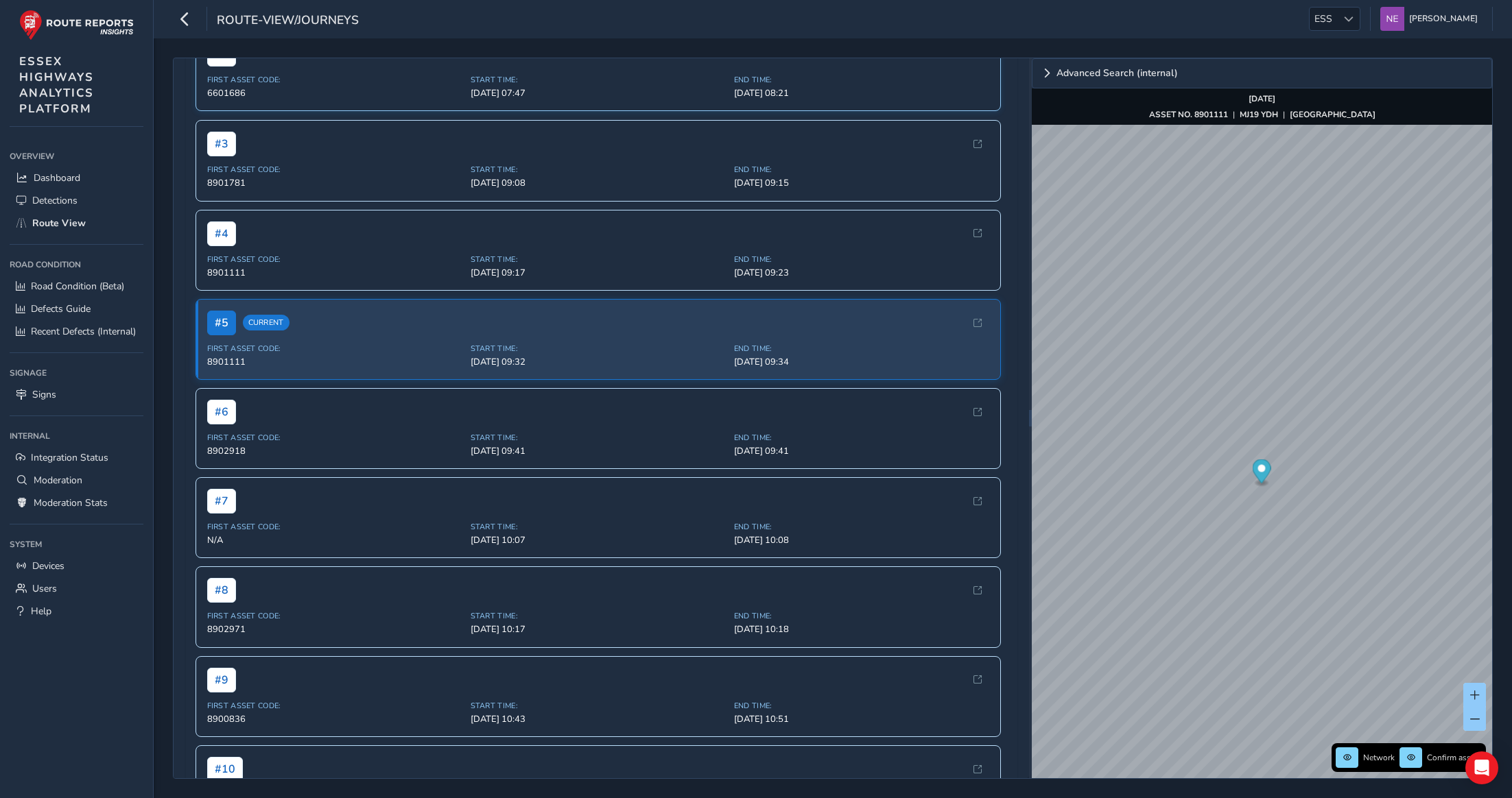
scroll to position [548, 0]
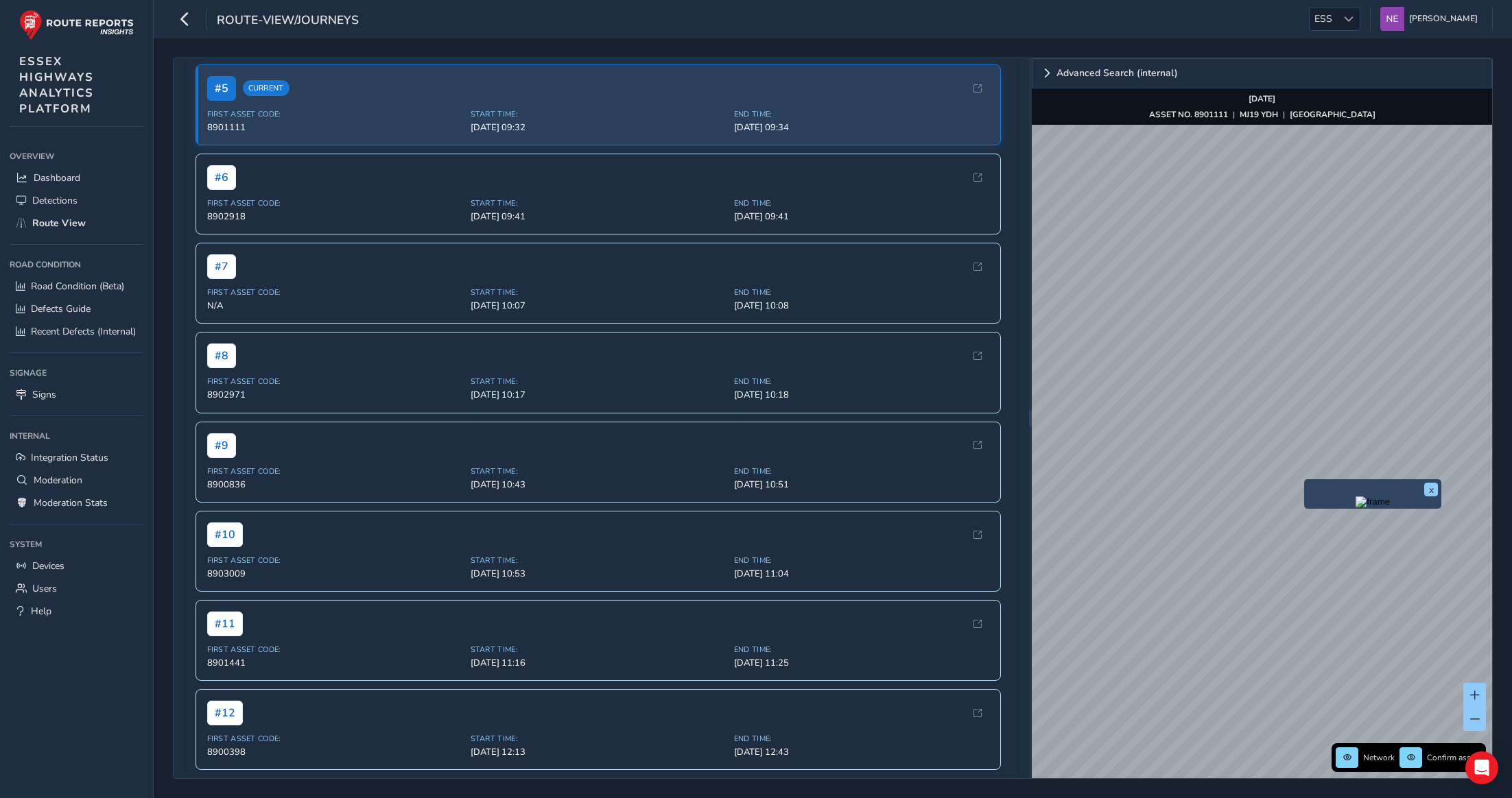
click at [1307, 484] on div "x" at bounding box center [1372, 494] width 137 height 30
click at [1355, 508] on img "Preview frame" at bounding box center [1372, 502] width 34 height 11
click at [1377, 524] on img "Preview frame" at bounding box center [1394, 518] width 34 height 11
click at [1192, 580] on img "Preview frame" at bounding box center [1209, 574] width 34 height 11
click at [1440, 499] on img "Preview frame" at bounding box center [1457, 493] width 34 height 11
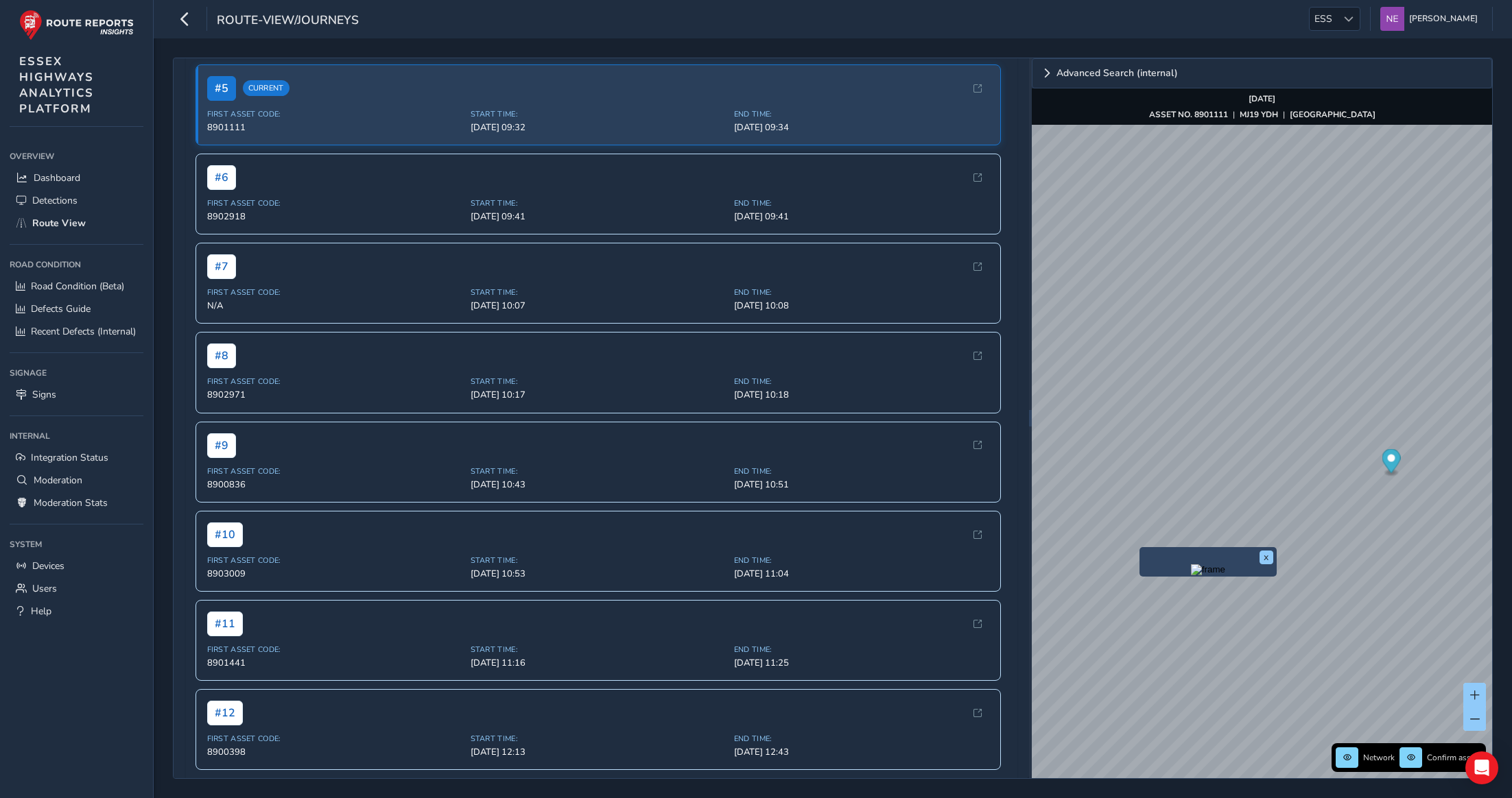
click at [1144, 552] on div "x" at bounding box center [1208, 562] width 130 height 23
click at [1191, 576] on img "Preview frame" at bounding box center [1208, 570] width 34 height 11
click at [1440, 499] on img "Preview frame" at bounding box center [1457, 493] width 34 height 11
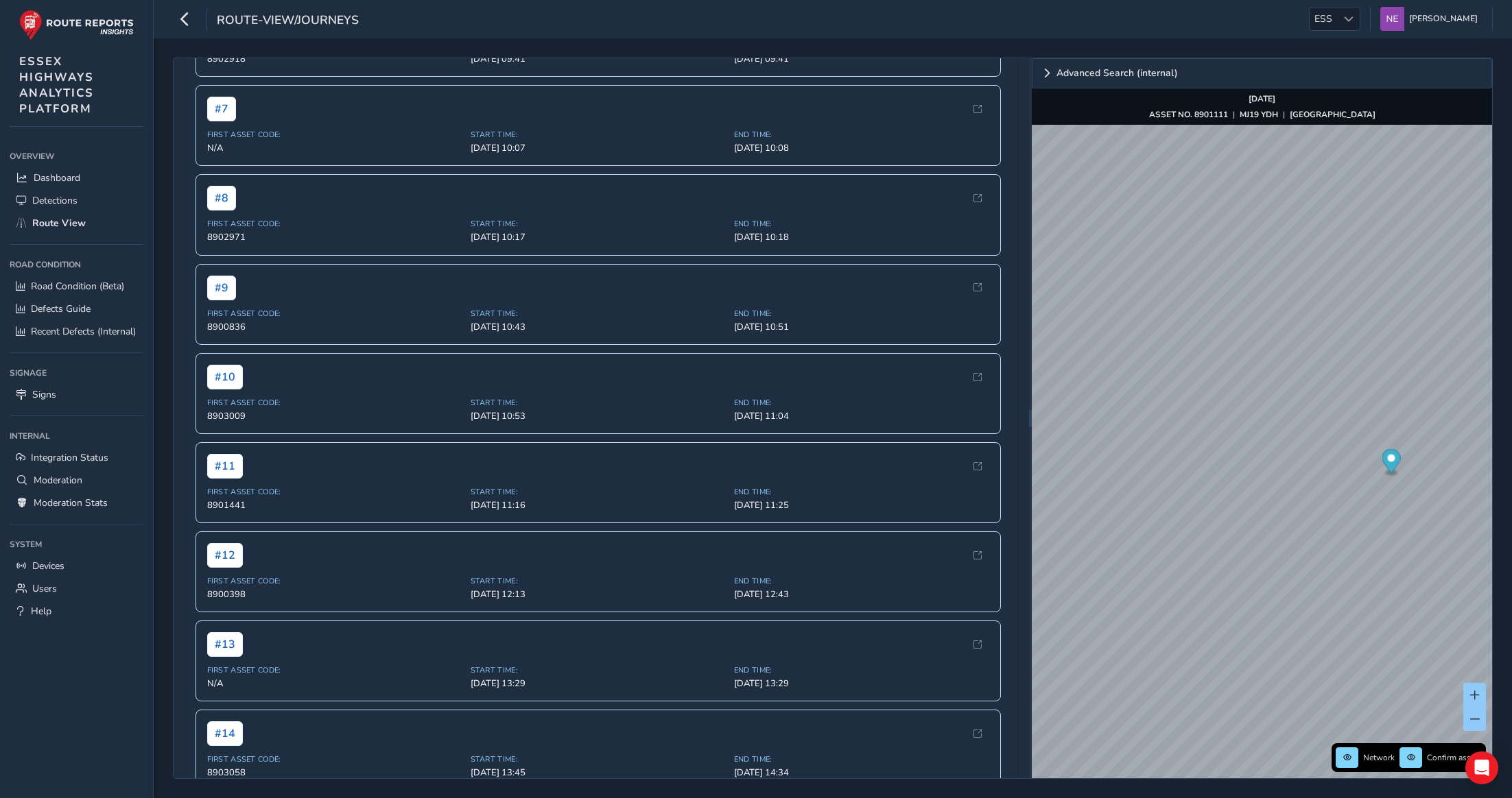
scroll to position [939, 0]
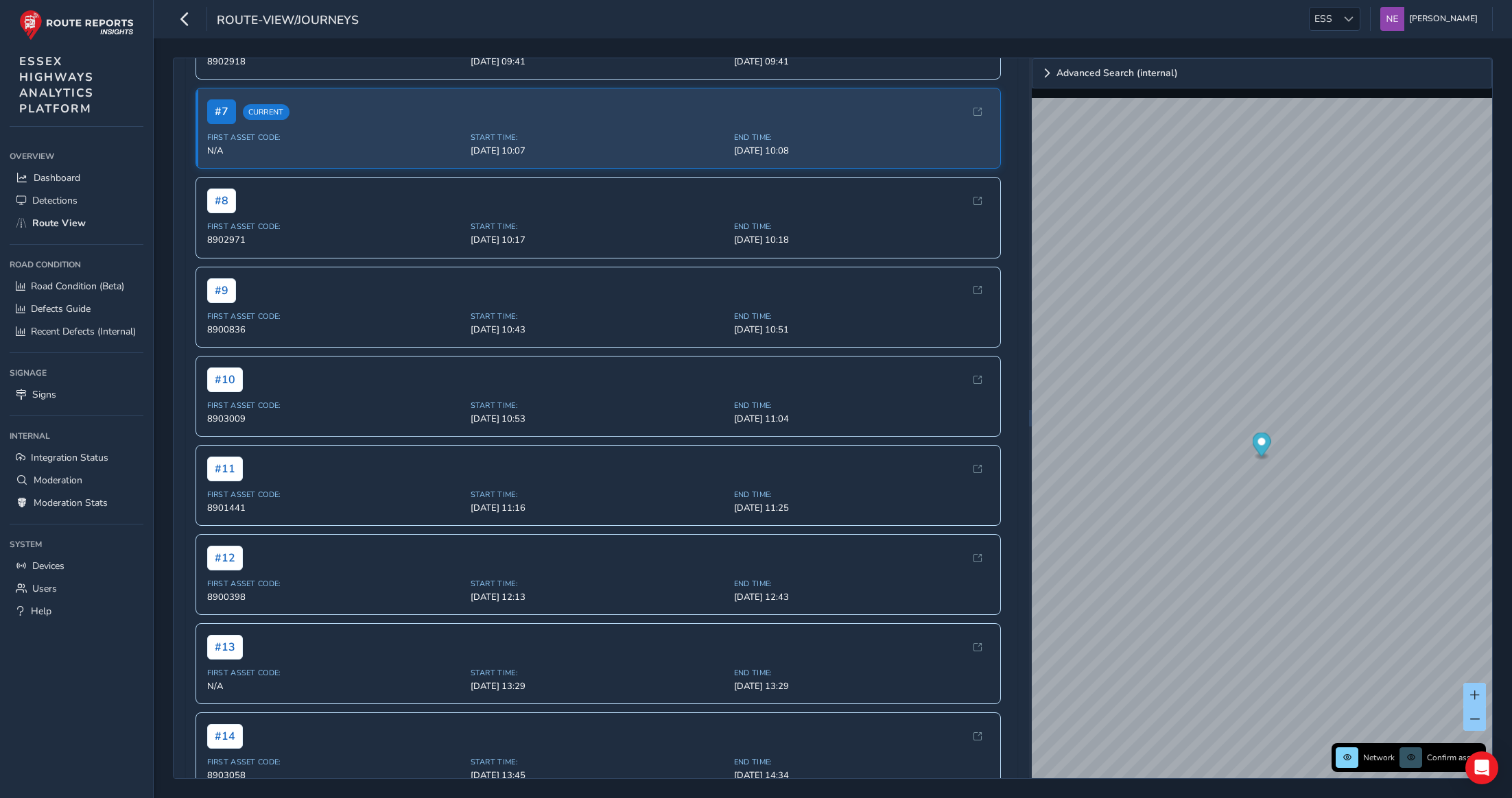
scroll to position [703, 0]
click at [1311, 482] on img "Preview frame" at bounding box center [1328, 476] width 34 height 11
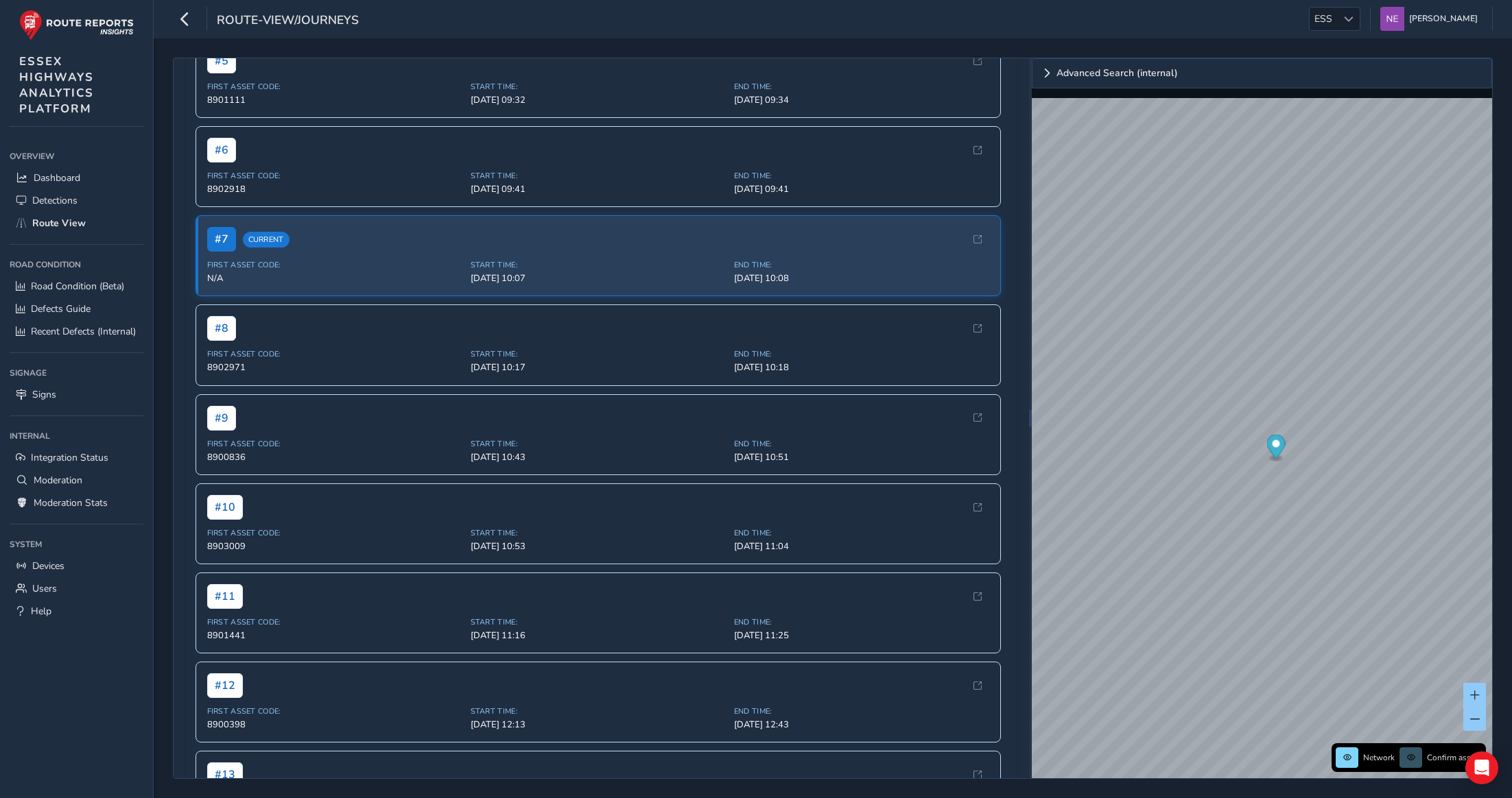
scroll to position [626, 0]
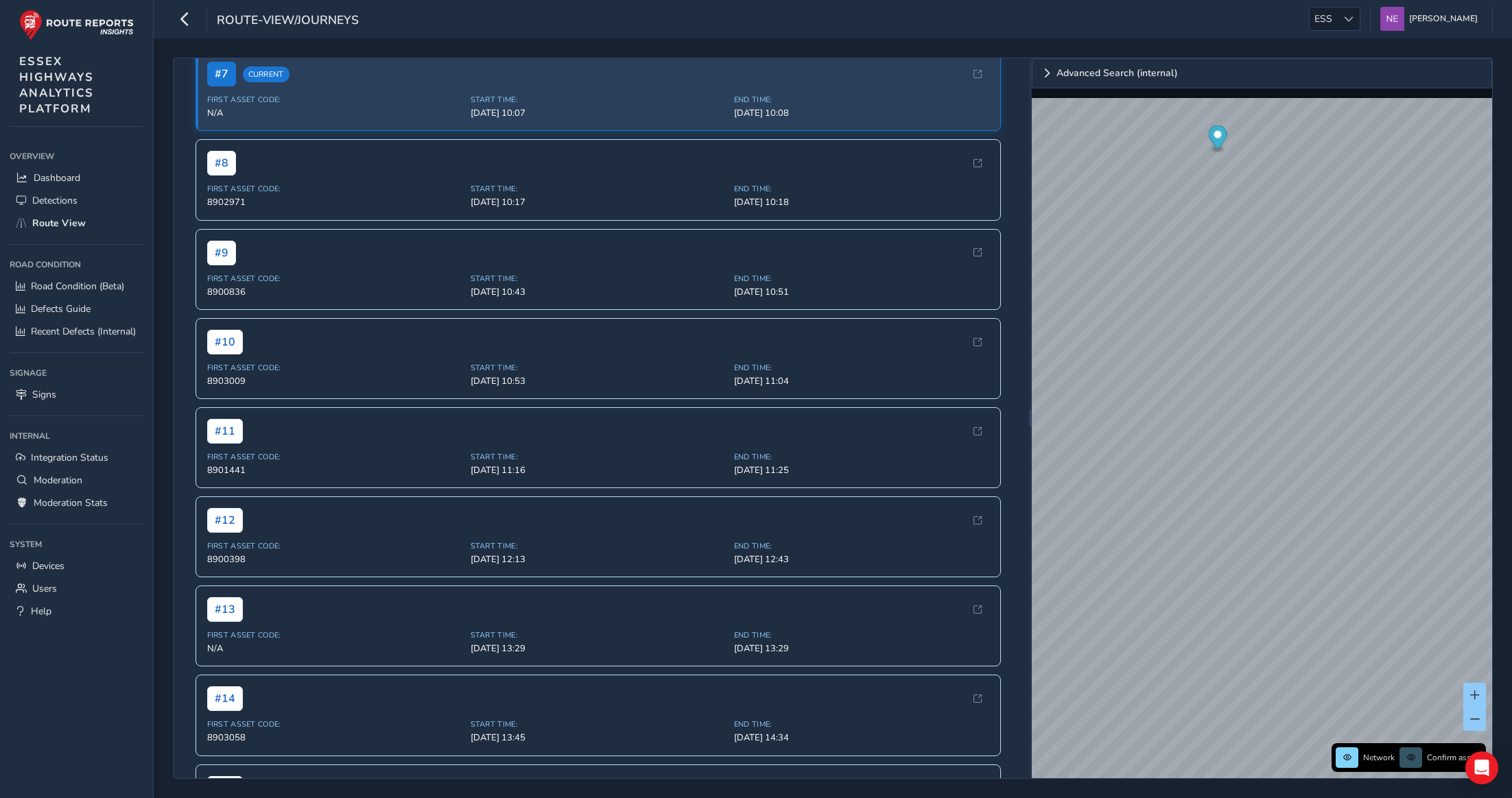
scroll to position [782, 0]
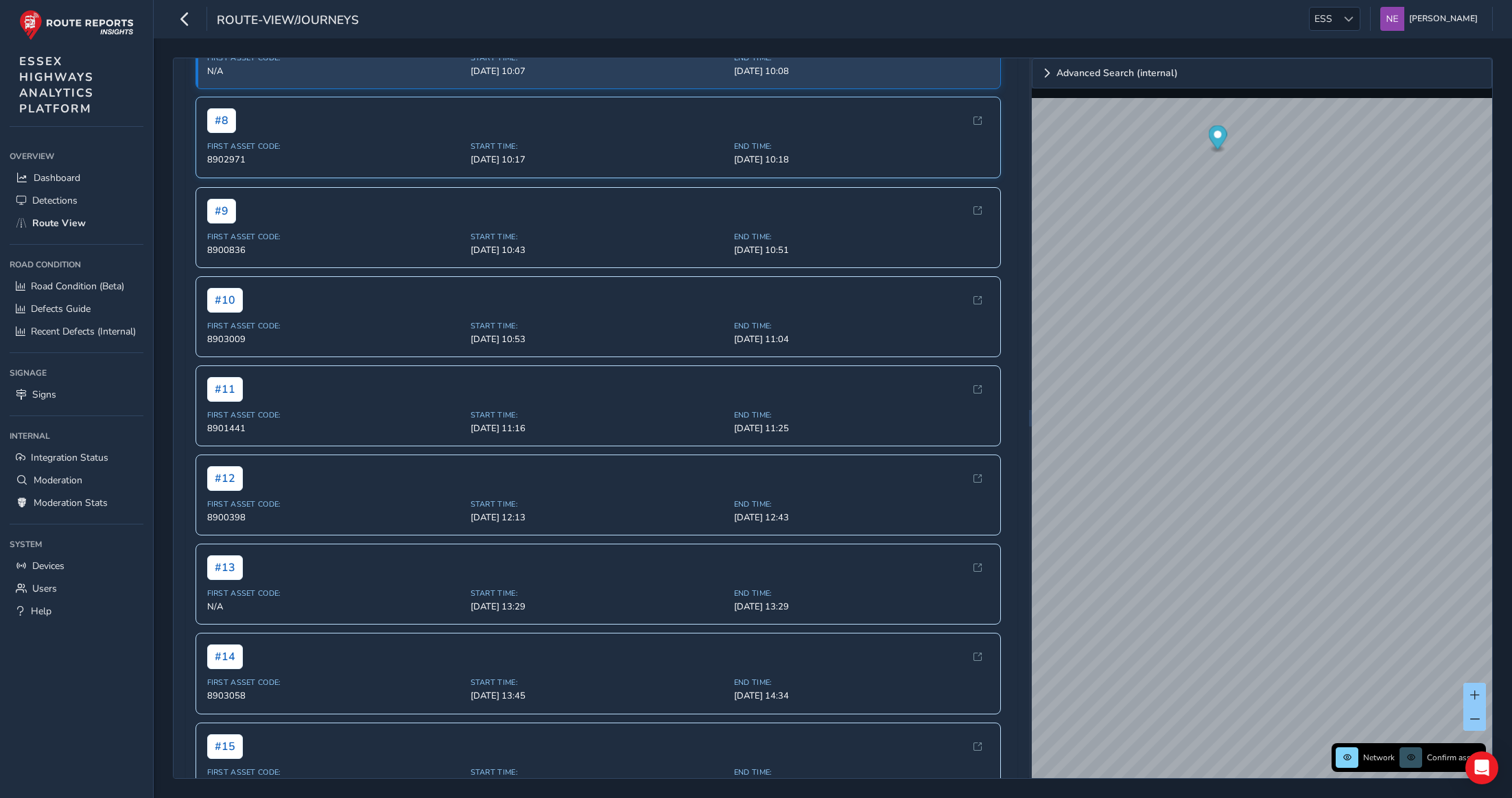
click at [622, 166] on div "Start Time: [DATE] 10:17" at bounding box center [598, 153] width 256 height 25
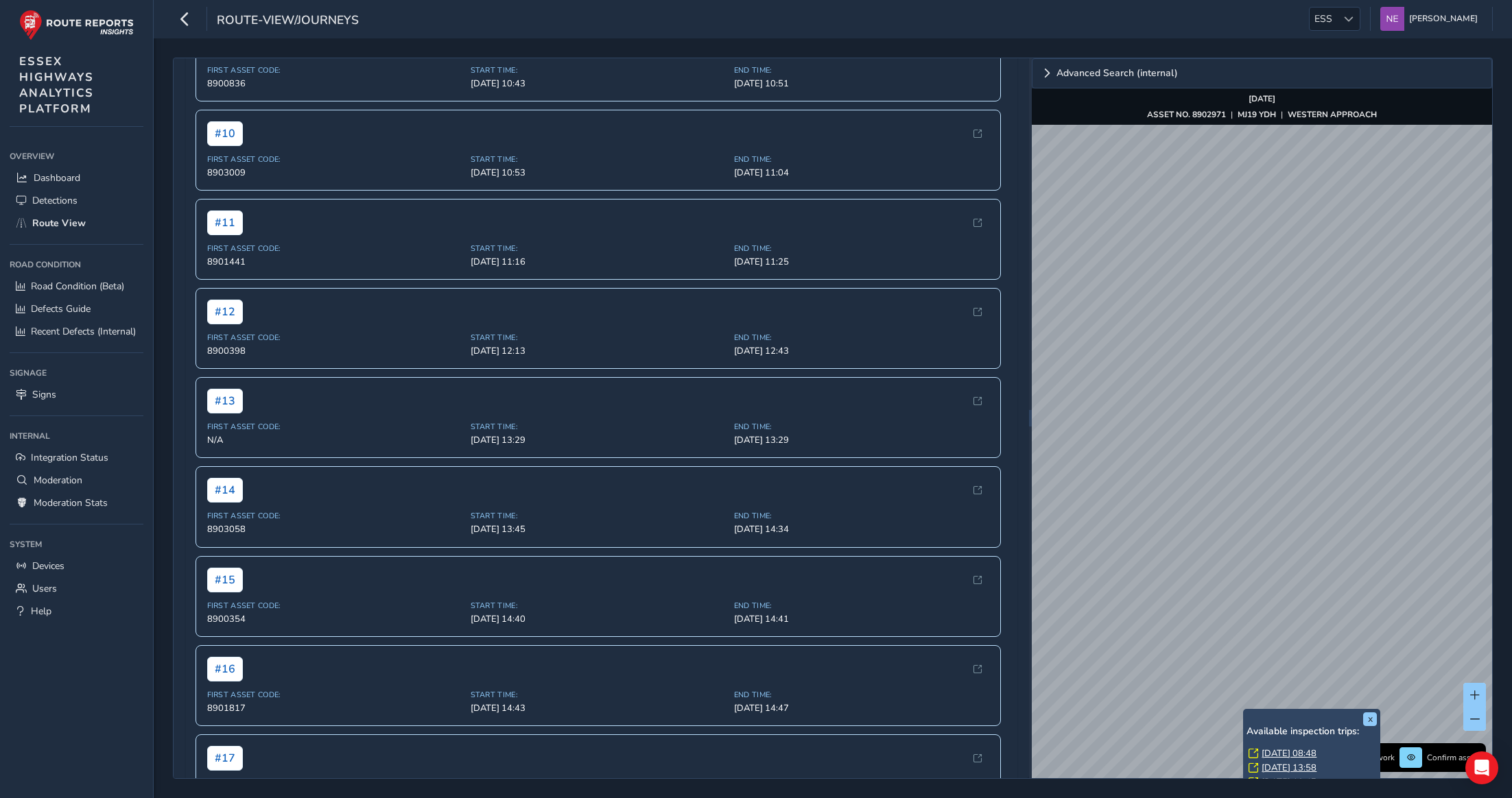
scroll to position [1017, 0]
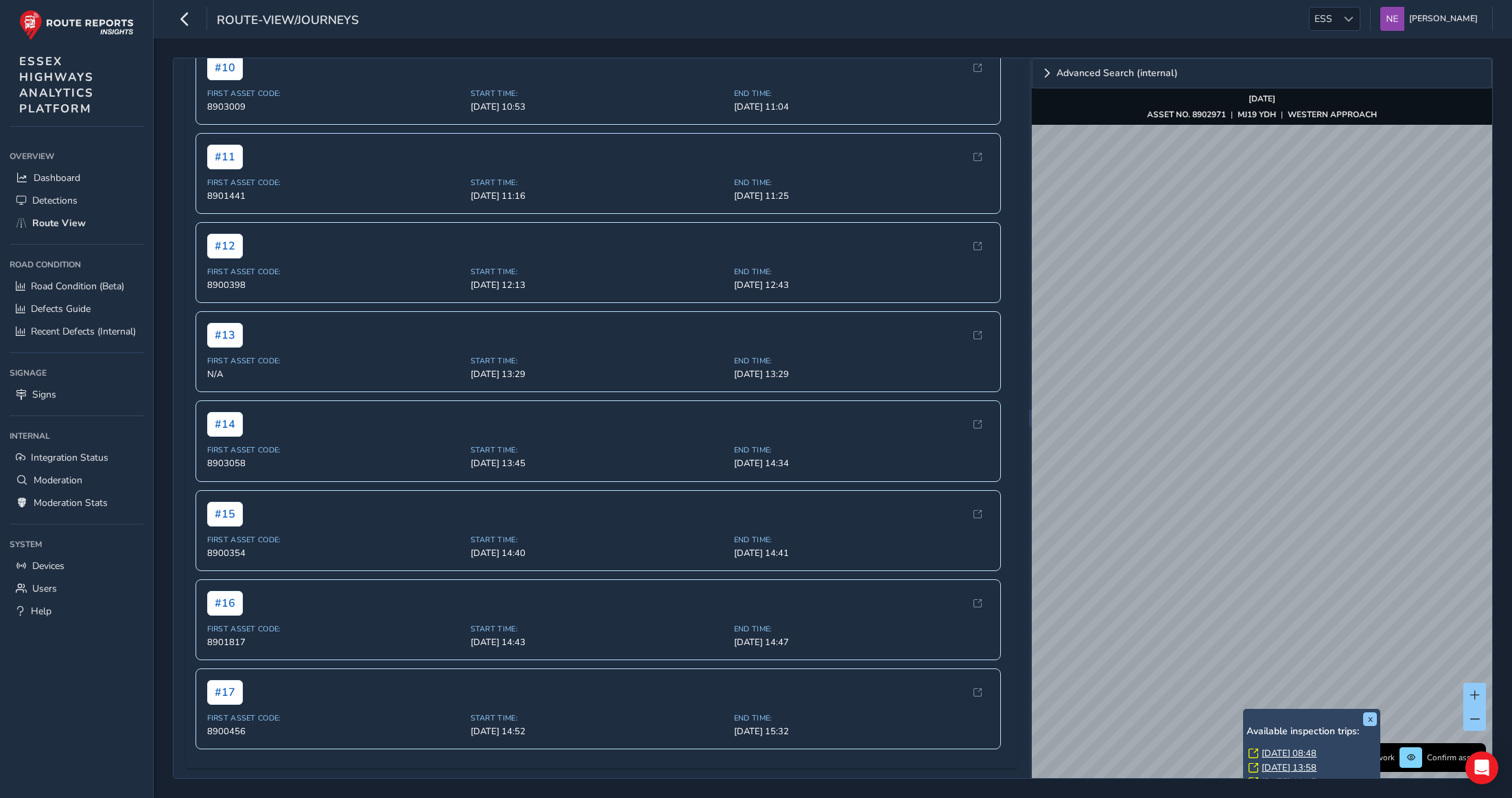
click at [636, 9] on span "Start Time:" at bounding box center [598, 3] width 256 height 10
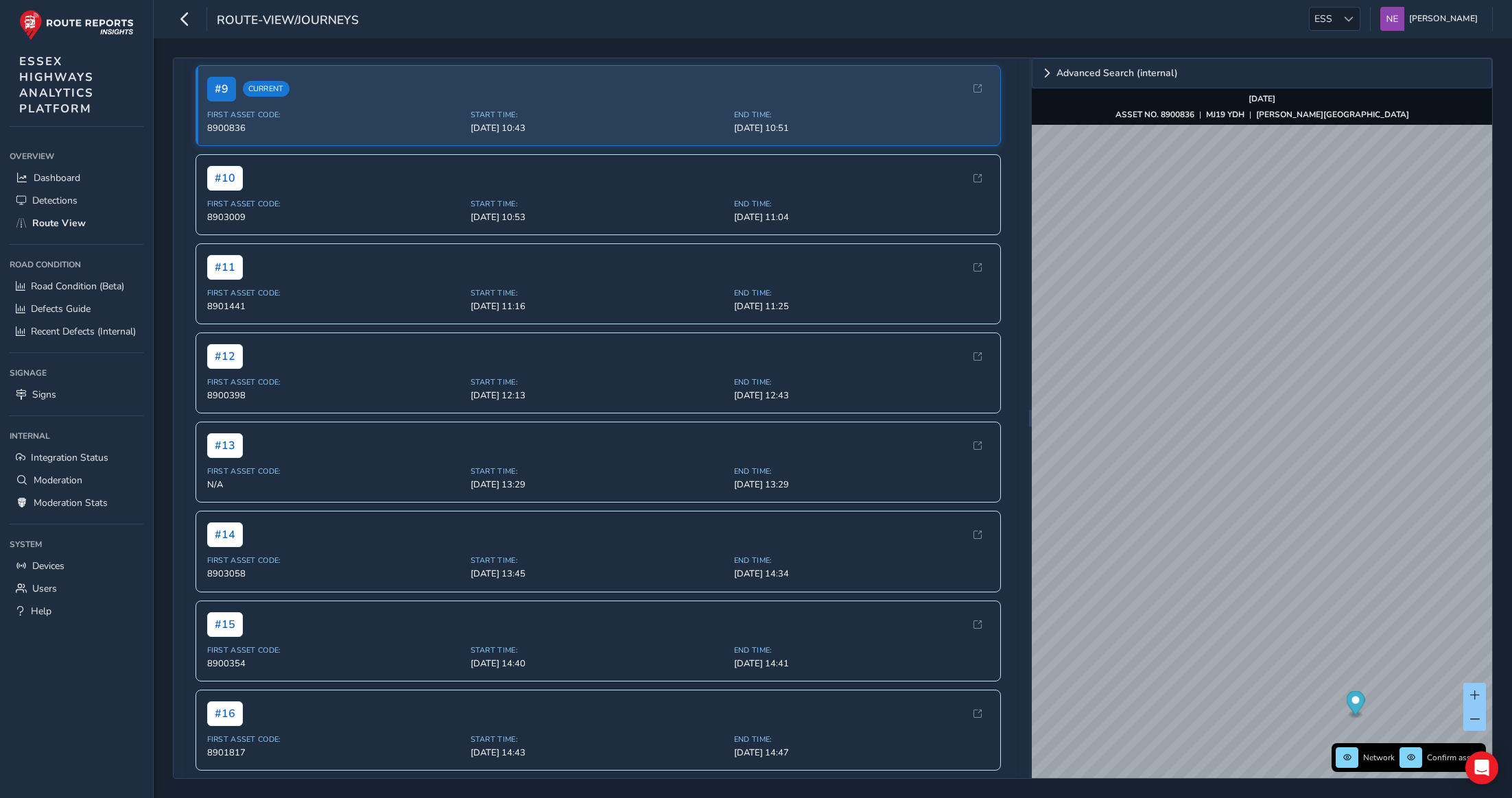
scroll to position [1094, 0]
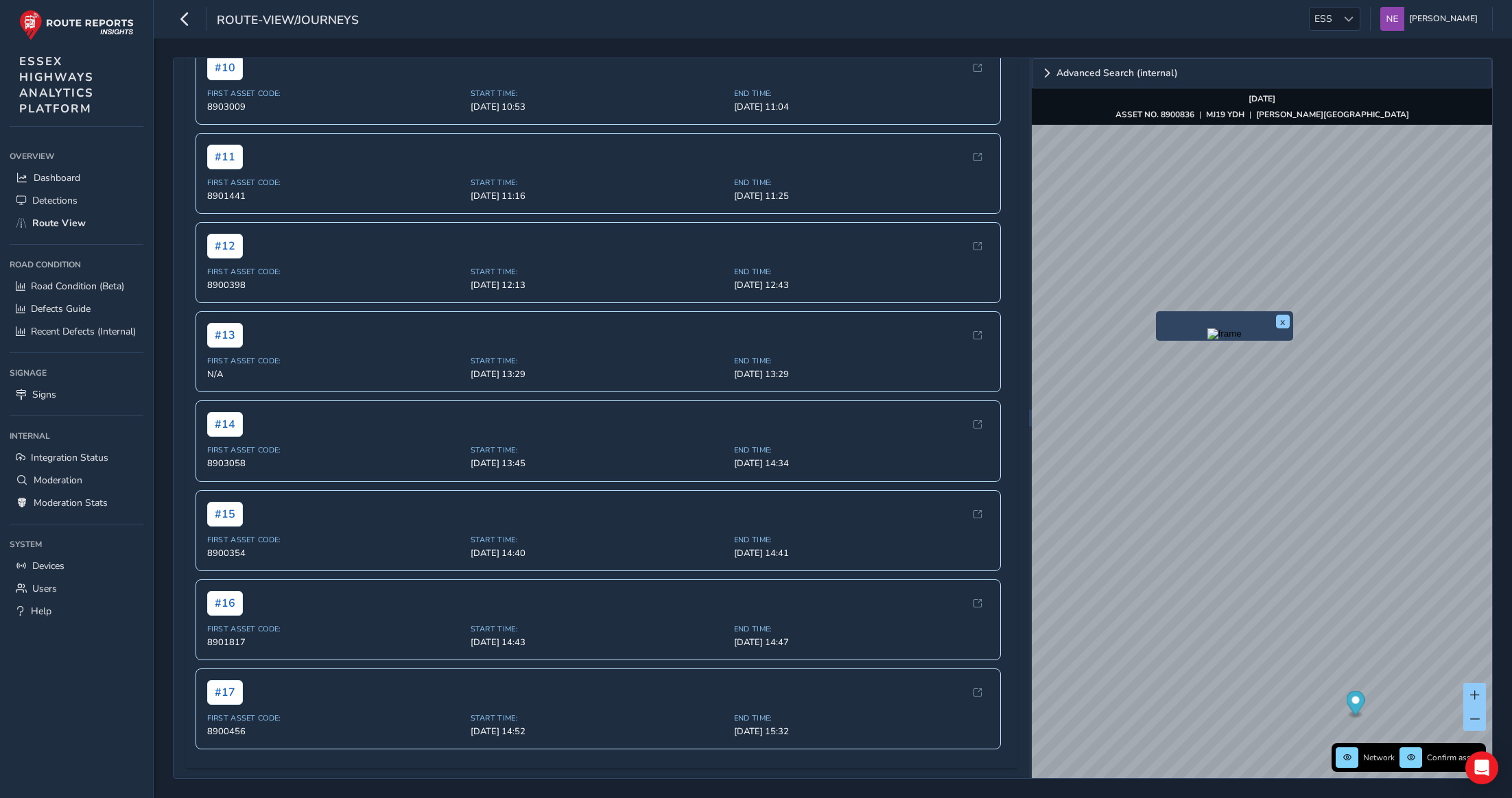
click at [1207, 340] on img "Preview frame" at bounding box center [1224, 334] width 34 height 11
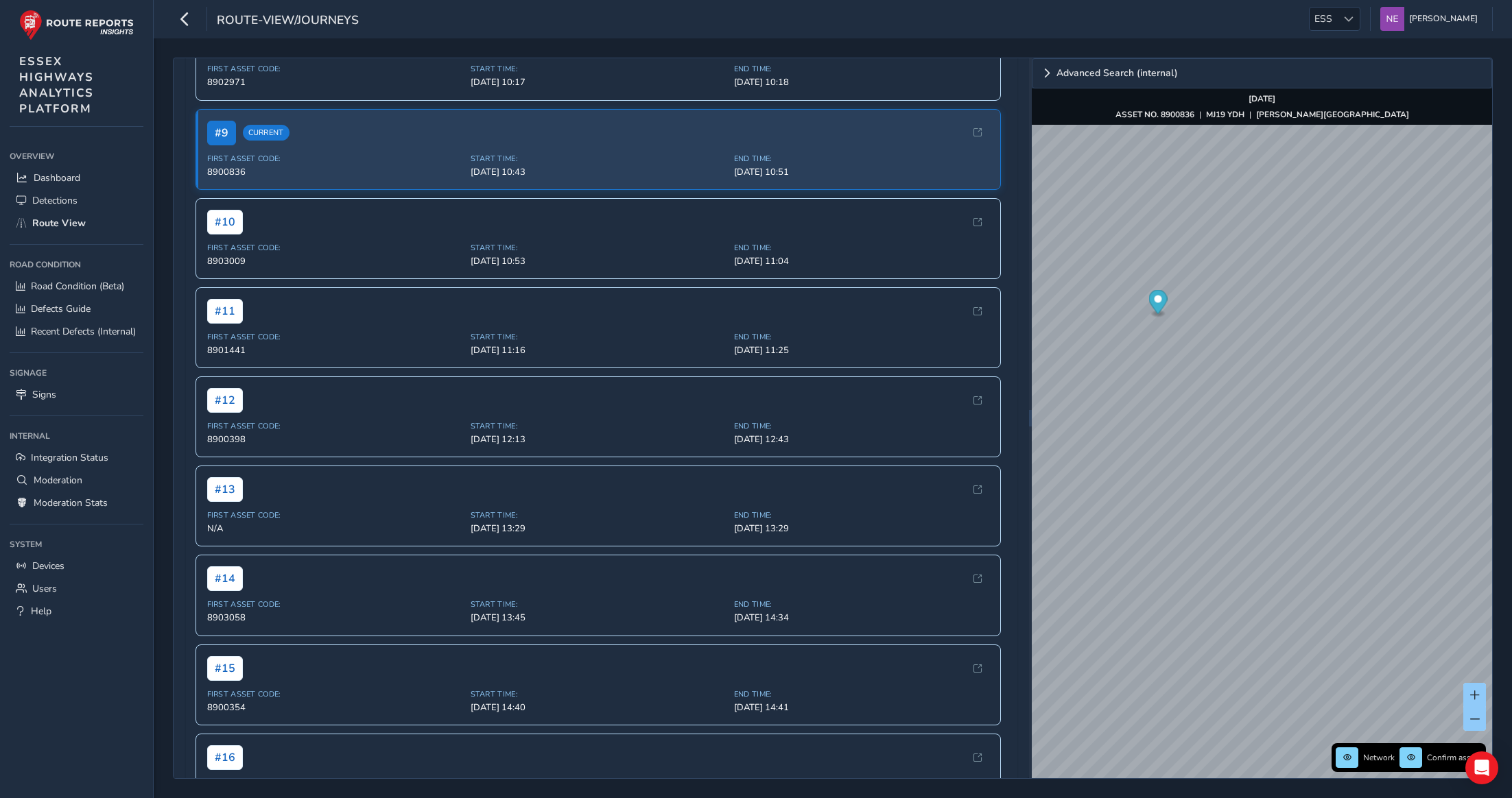
scroll to position [1017, 0]
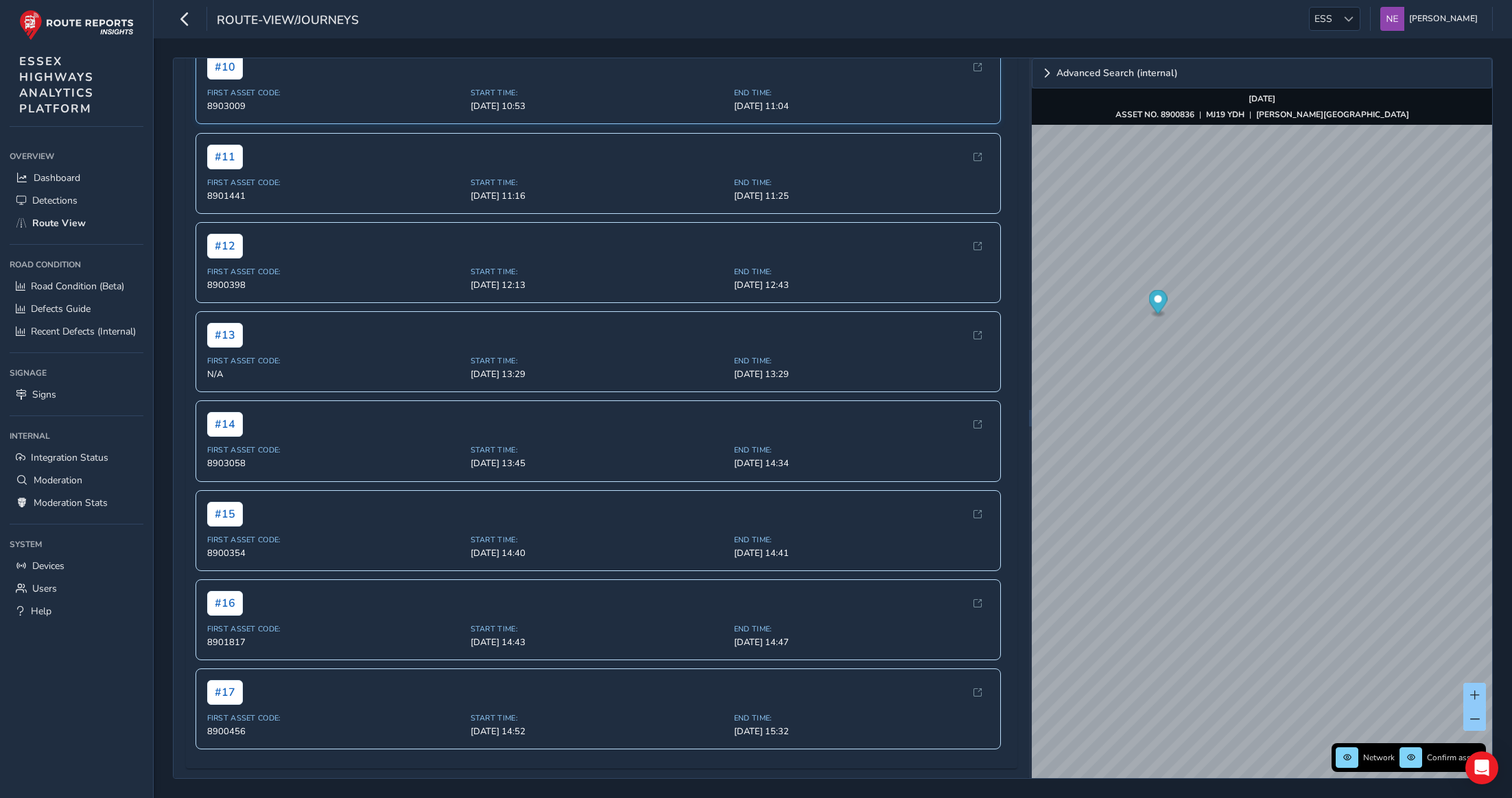
click at [642, 98] on span "Start Time:" at bounding box center [598, 93] width 256 height 10
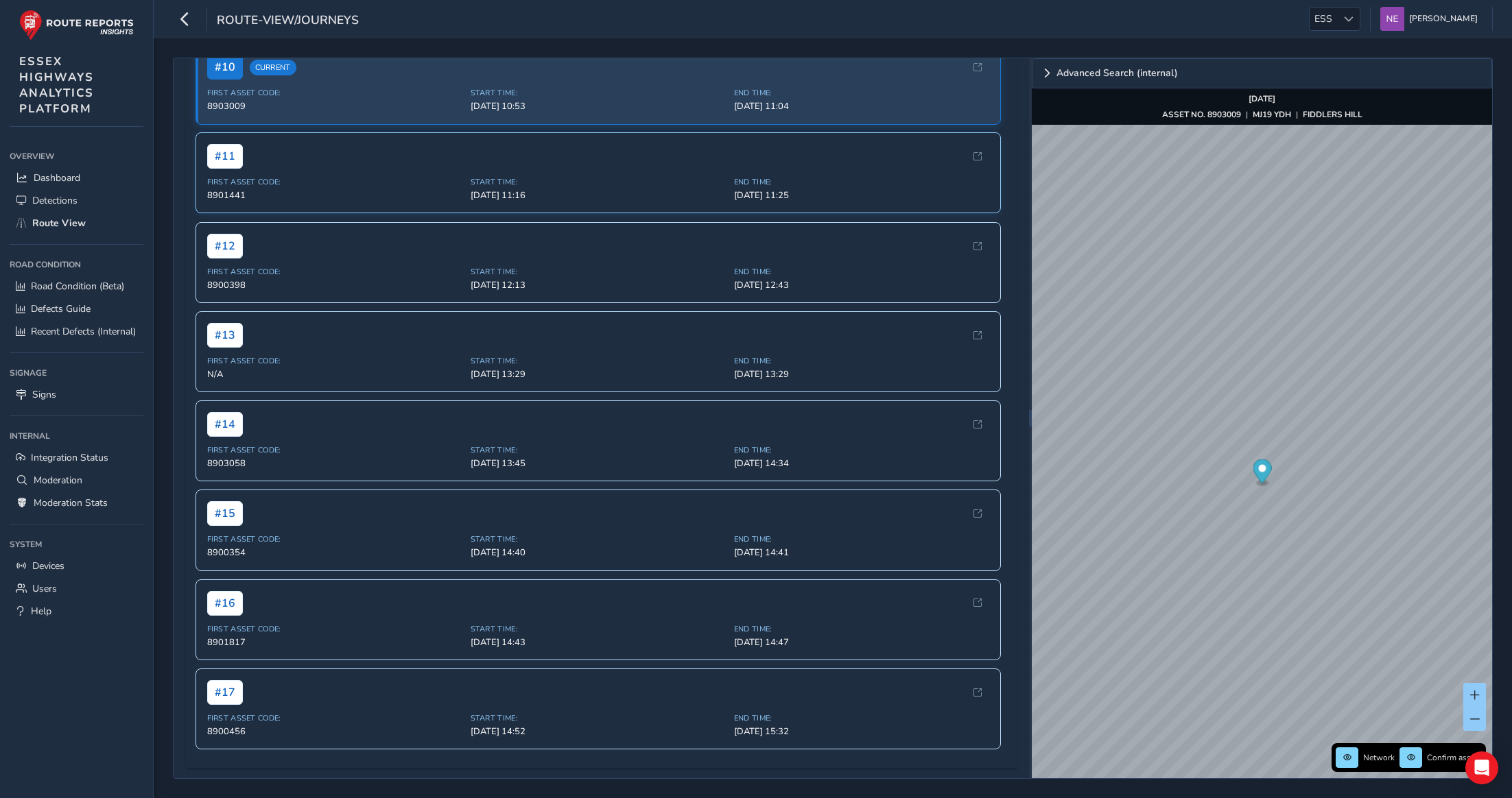
scroll to position [1430, 0]
click at [1498, 577] on div "Close journey Back Enable zoom mode Enable drawing mode Forward Click and Drag …" at bounding box center [832, 418] width 1359 height 760
click at [1496, 594] on div "Close journey Back Enable zoom mode Enable drawing mode Forward Click and Drag …" at bounding box center [832, 418] width 1359 height 760
click at [1488, 606] on div "Close journey Back Enable zoom mode Enable drawing mode Forward Click and Drag …" at bounding box center [833, 418] width 1320 height 721
click at [1391, 747] on div "x Advanced Search (internal) Network Confirm assets [DATE] ASSET NO. 8903009 | …" at bounding box center [1262, 418] width 460 height 720
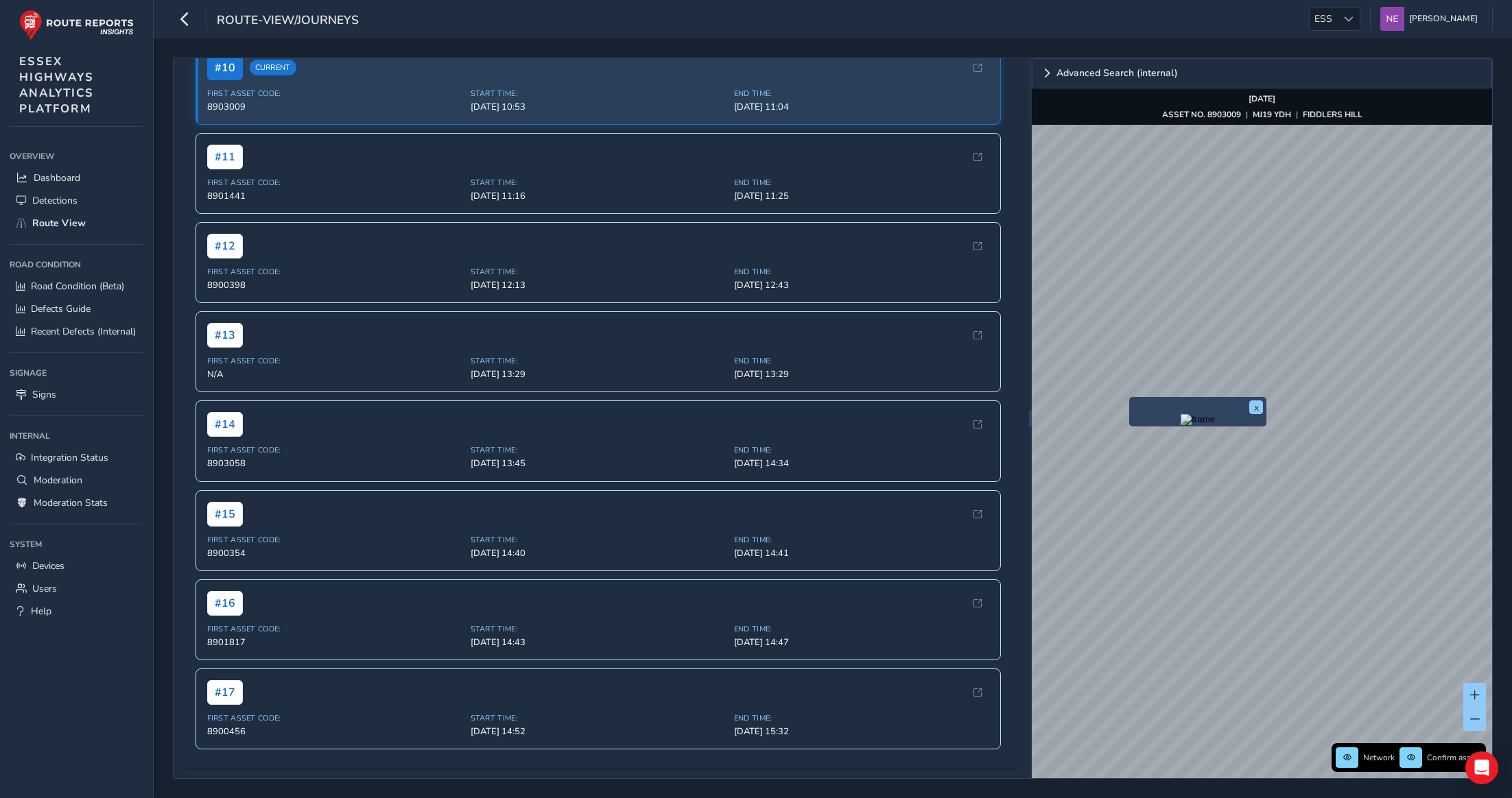
click at [1181, 425] on img "Preview frame" at bounding box center [1198, 419] width 34 height 11
click at [410, 364] on span "First Asset Code:" at bounding box center [335, 360] width 256 height 10
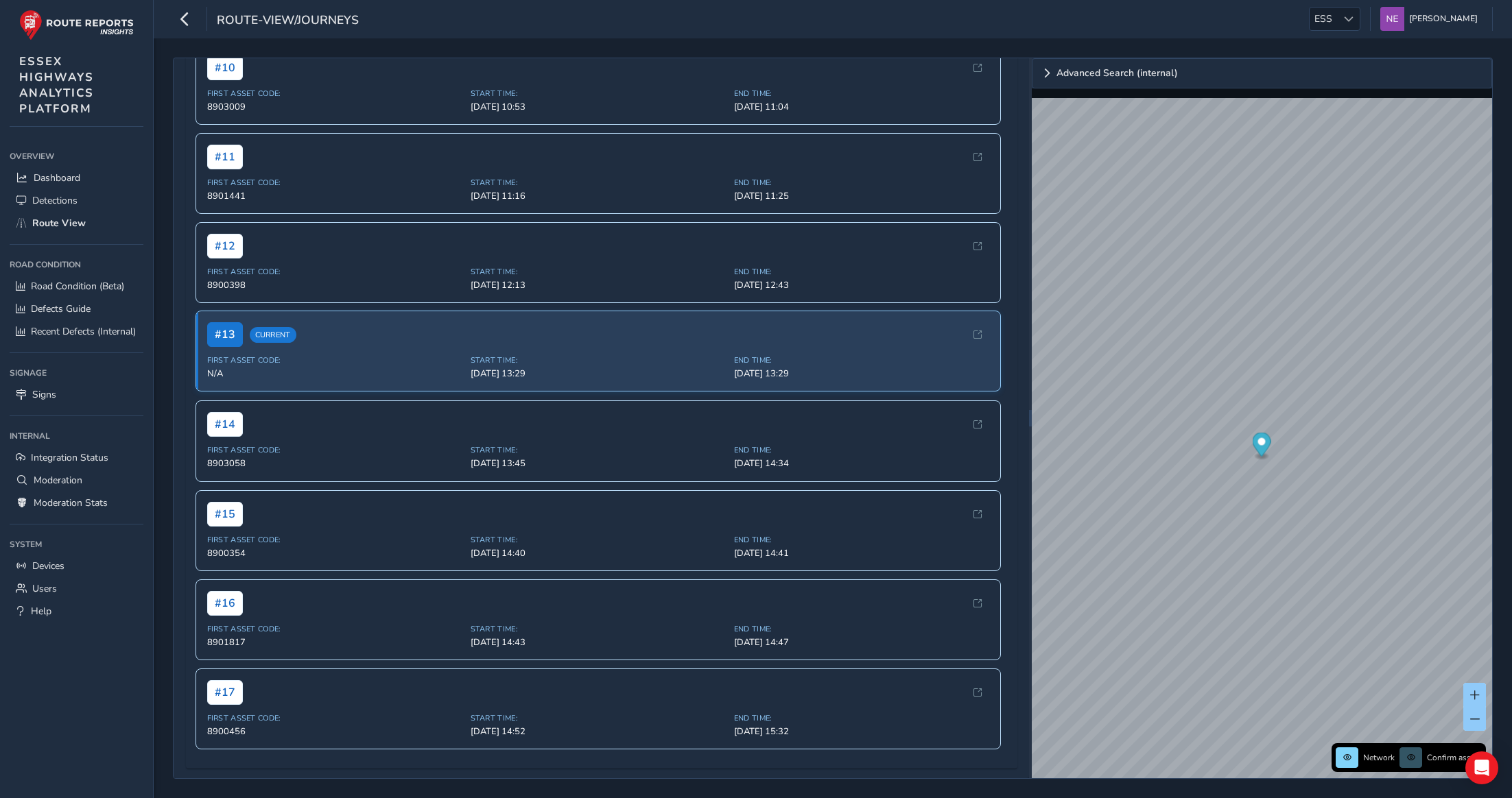
scroll to position [1508, 0]
click at [590, 449] on span "Start Time:" at bounding box center [598, 450] width 256 height 10
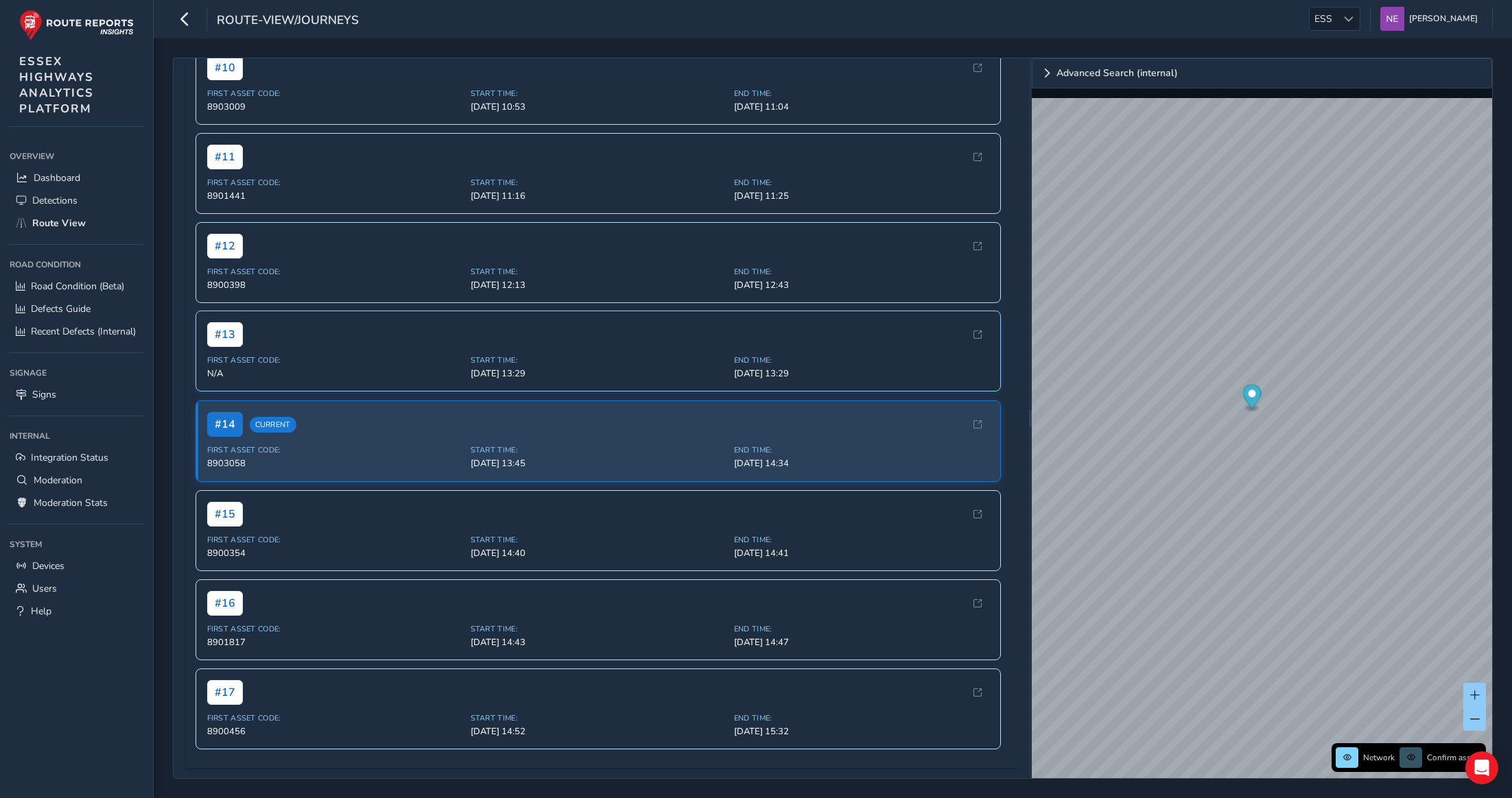
scroll to position [1508, 0]
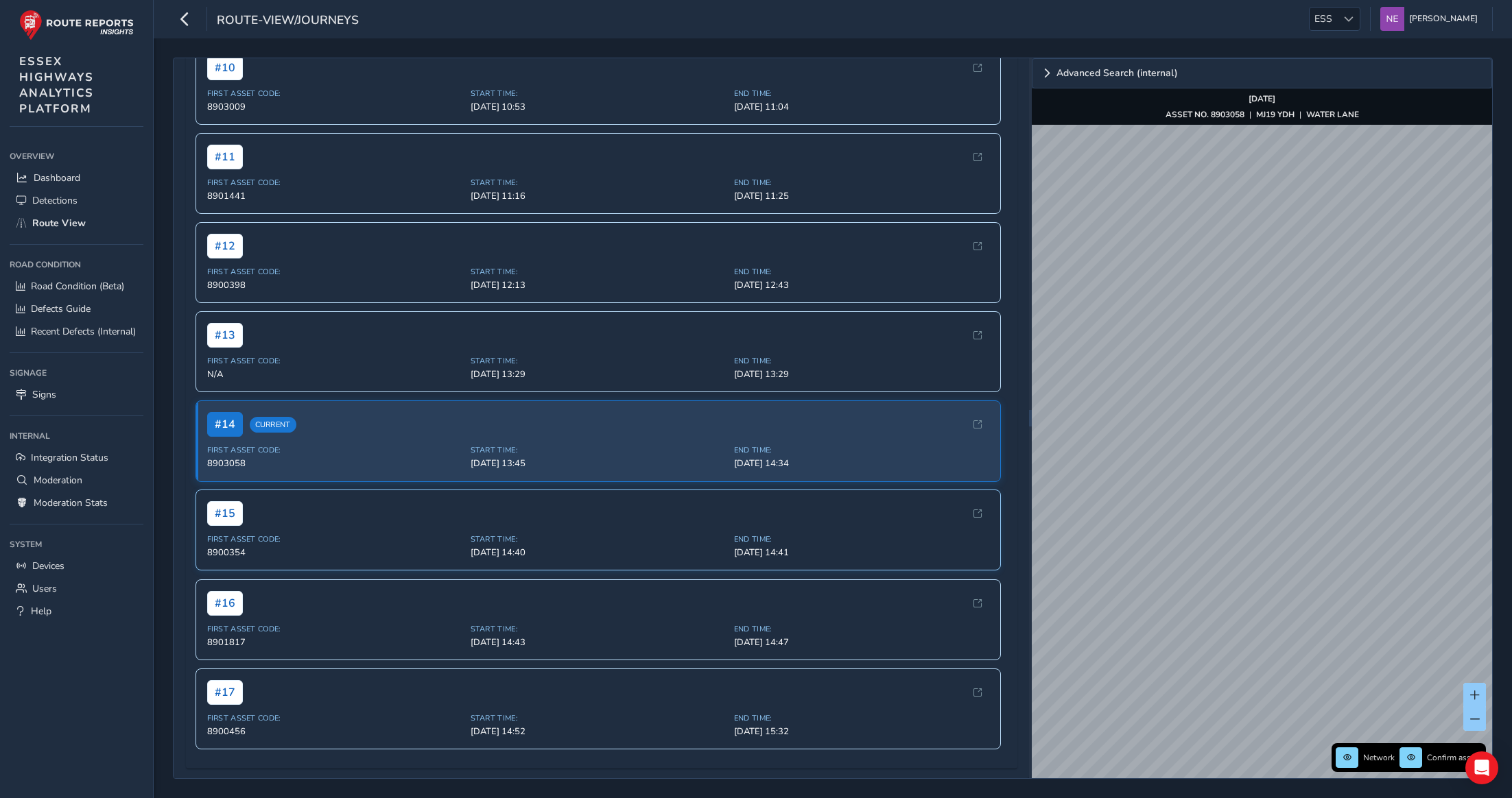
click at [1007, 481] on div "Close journey Back Enable zoom mode Enable drawing mode Forward Click and Drag …" at bounding box center [833, 418] width 1320 height 721
click at [1027, 437] on div "Close journey Back Enable zoom mode Enable drawing mode Forward Click and Drag …" at bounding box center [833, 418] width 1320 height 721
click at [1398, 439] on img "Preview frame" at bounding box center [1415, 433] width 34 height 11
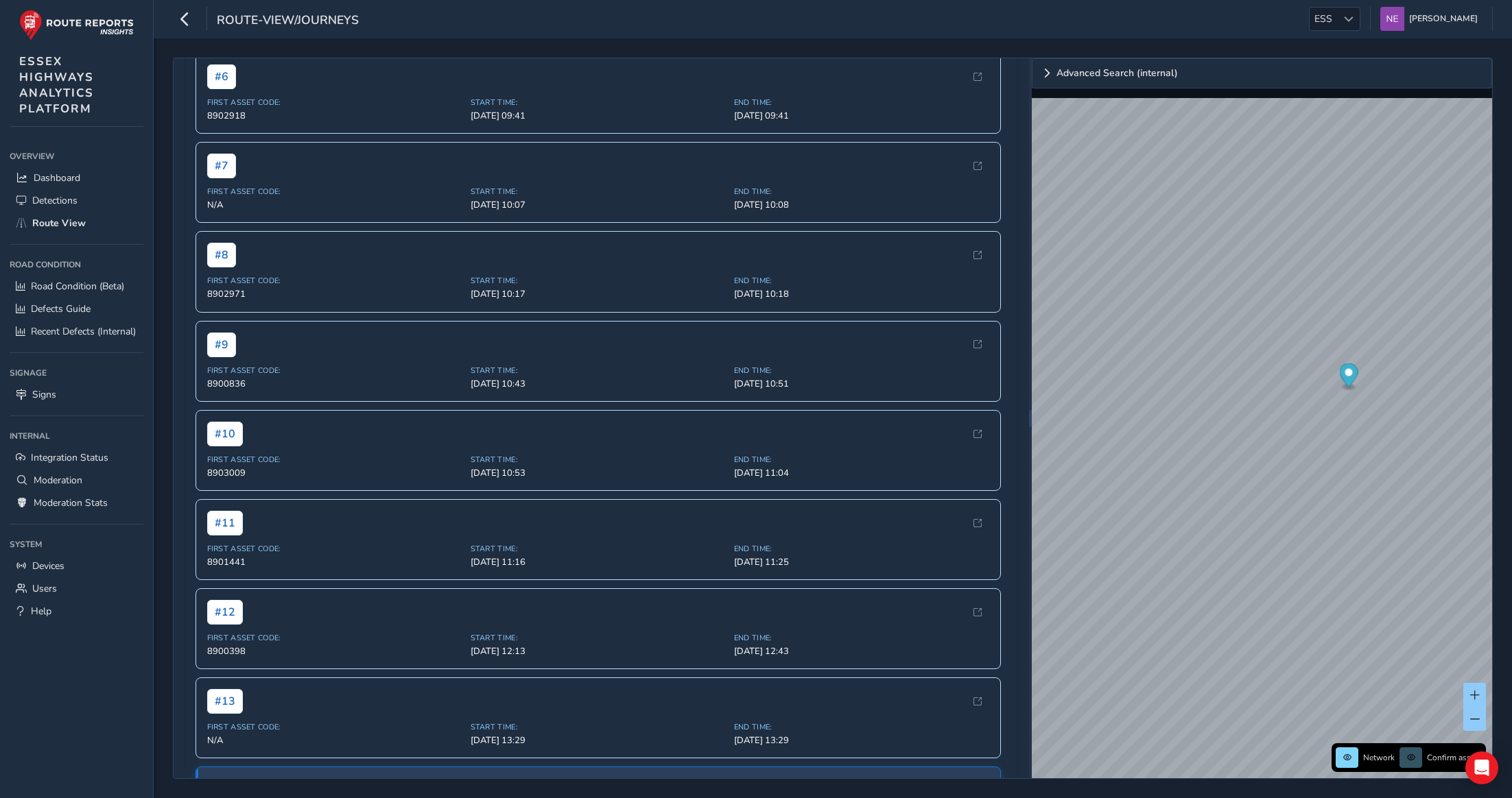
scroll to position [414, 0]
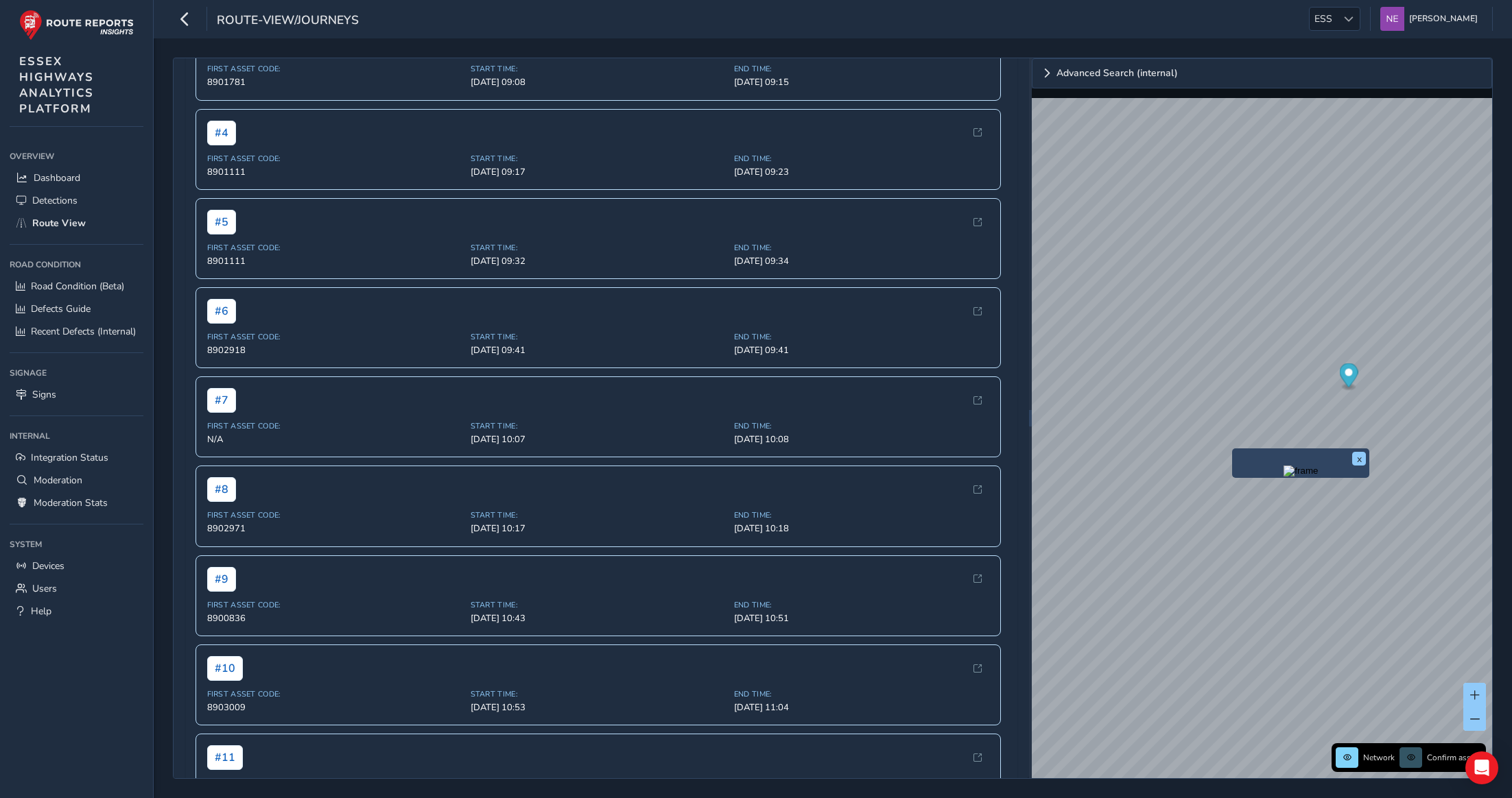
click at [1284, 477] on img "Preview frame" at bounding box center [1301, 471] width 34 height 11
